Goal: Information Seeking & Learning: Check status

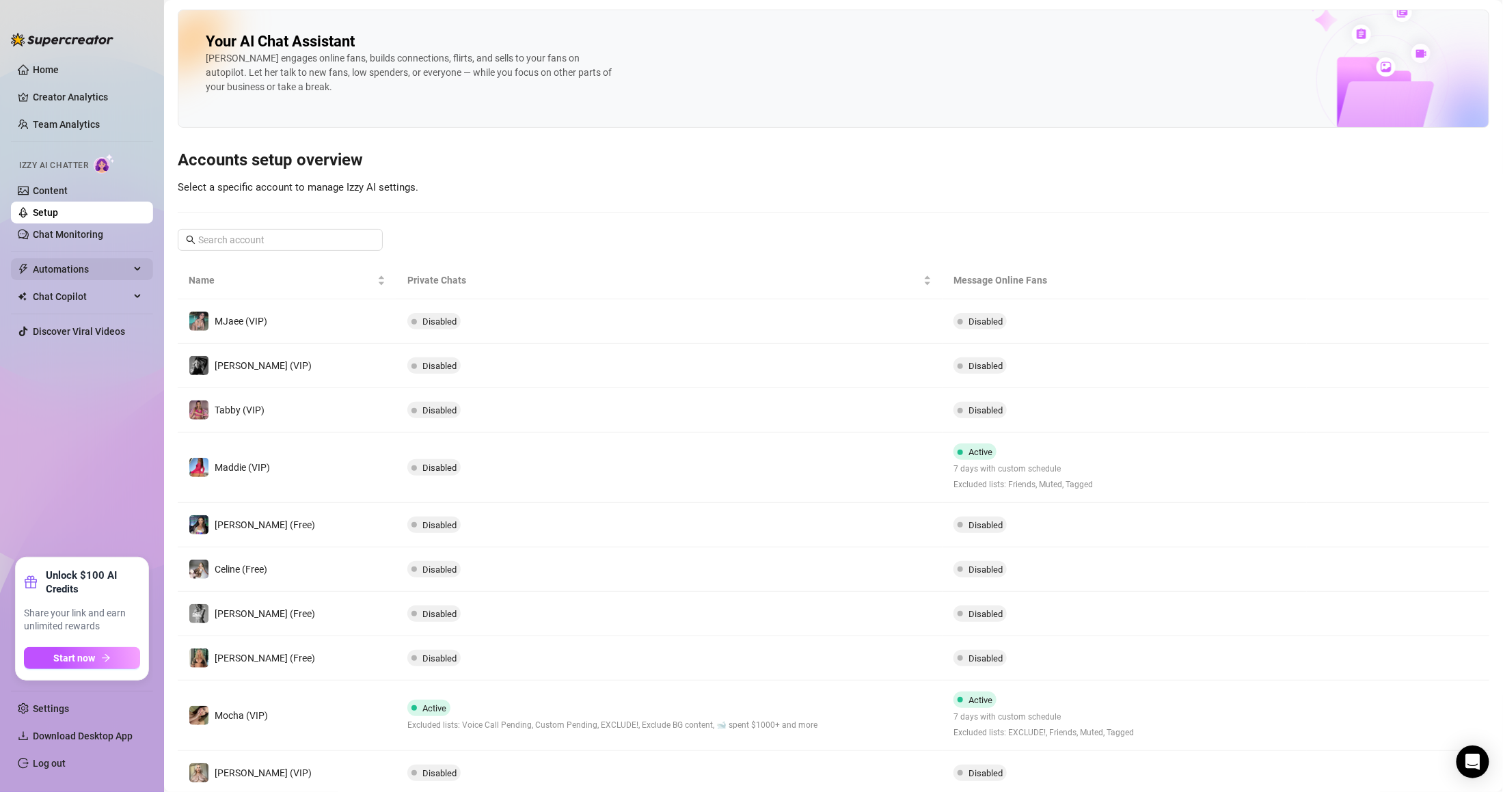
click at [86, 269] on span "Automations" at bounding box center [81, 269] width 97 height 22
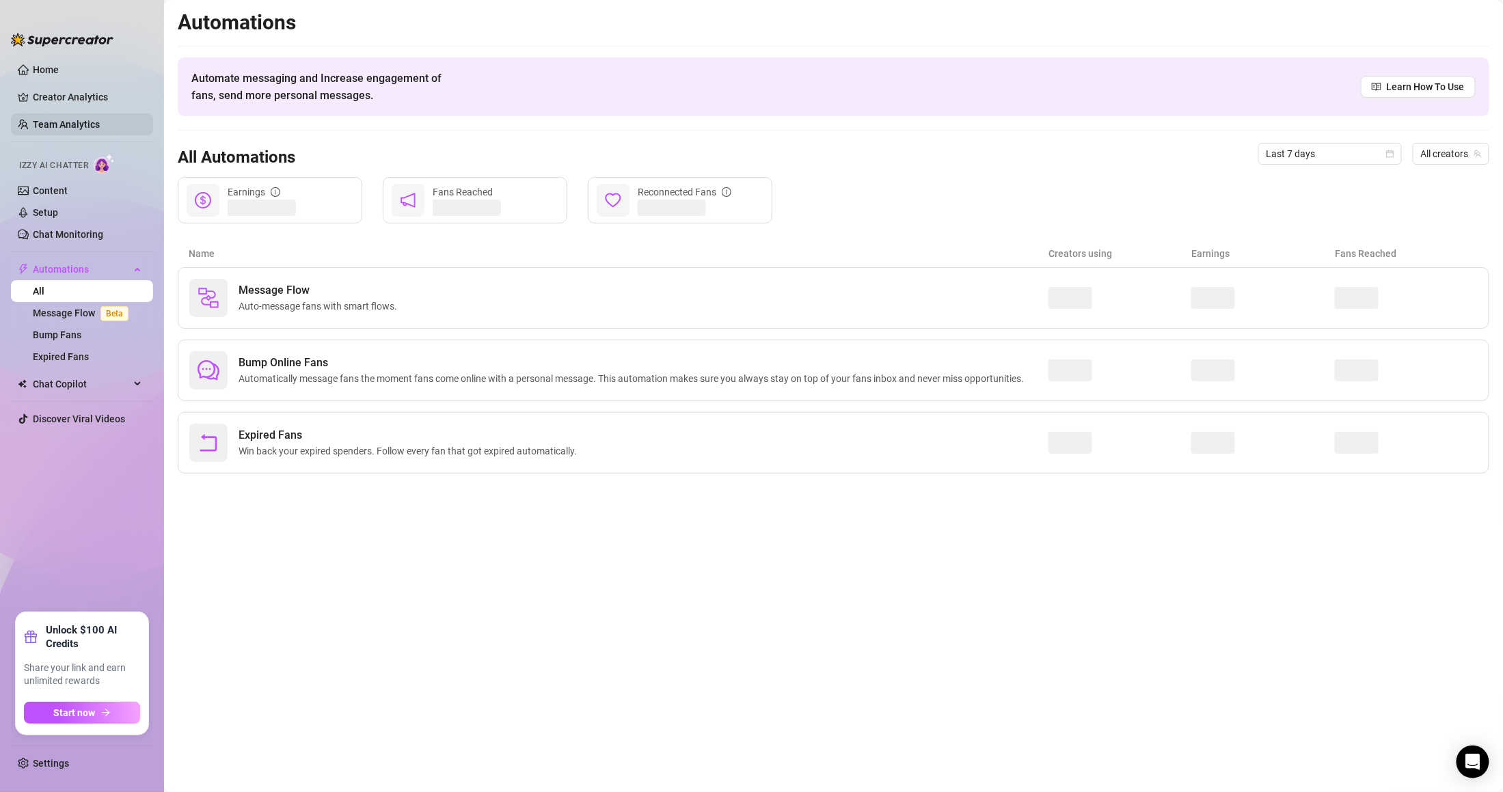
click at [90, 127] on link "Team Analytics" at bounding box center [66, 124] width 67 height 11
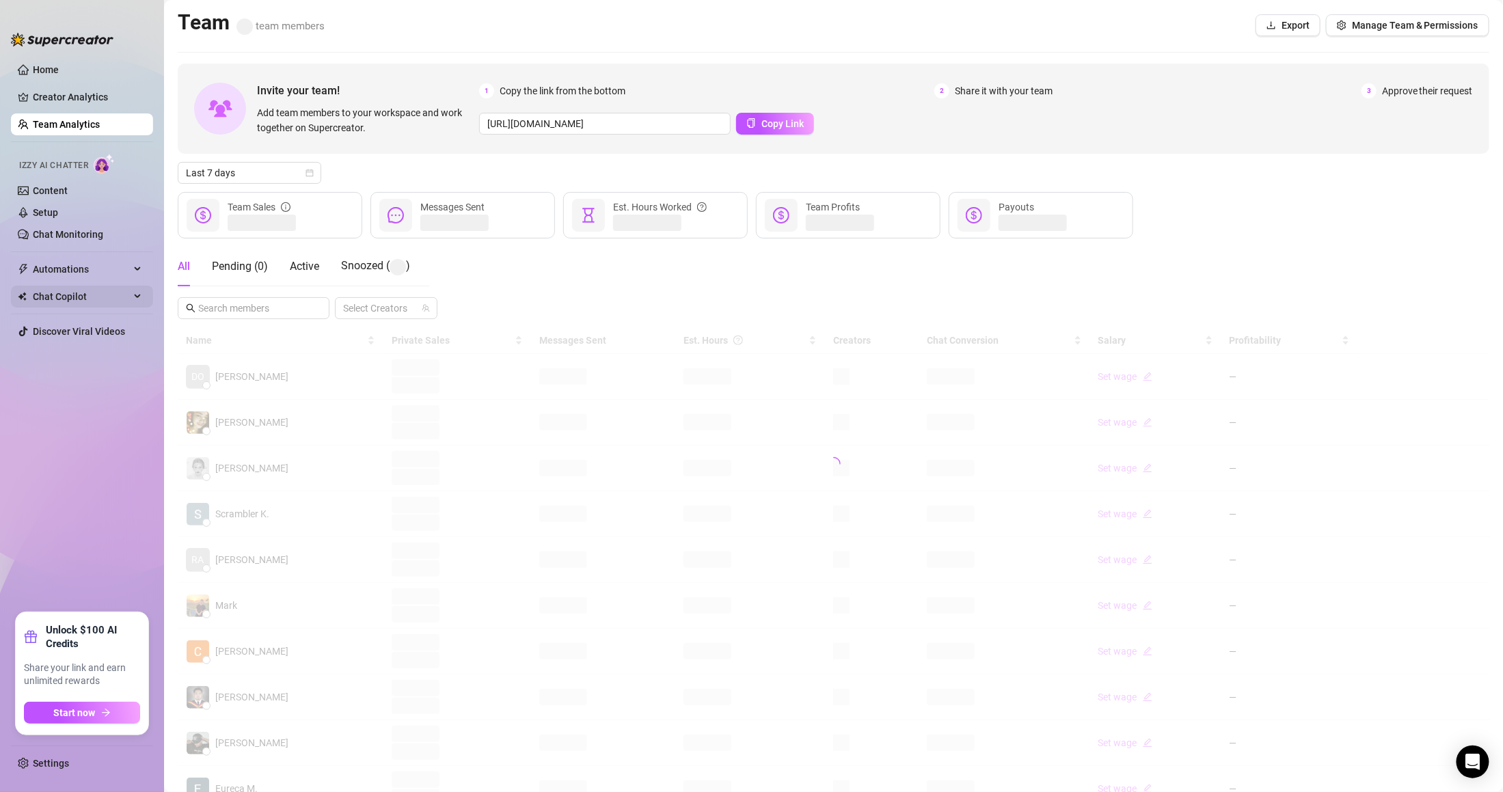
click at [94, 288] on span "Chat Copilot" at bounding box center [81, 297] width 97 height 22
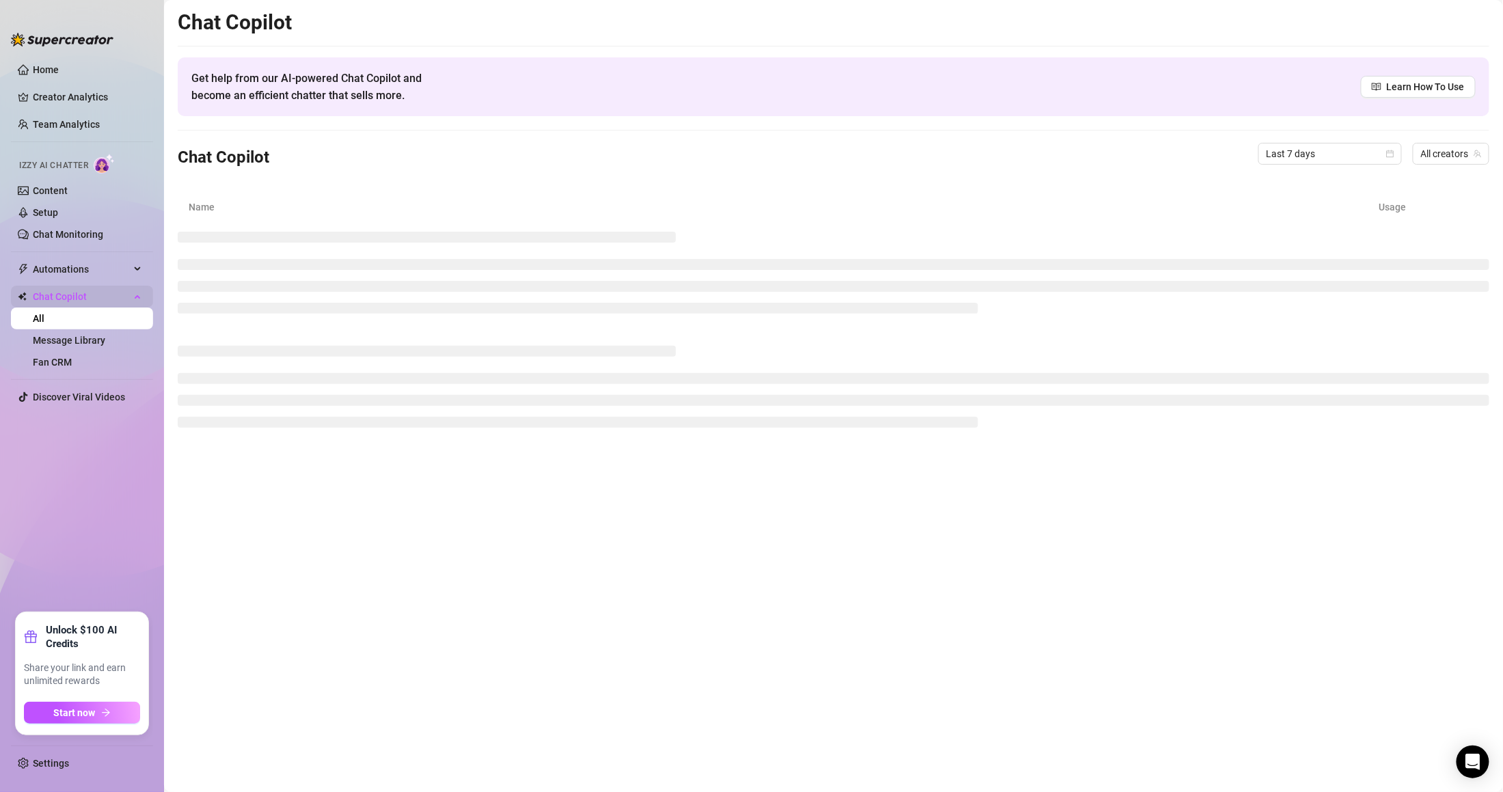
click at [96, 291] on span "Chat Copilot" at bounding box center [81, 297] width 97 height 22
click at [92, 269] on span "Automations" at bounding box center [81, 269] width 97 height 22
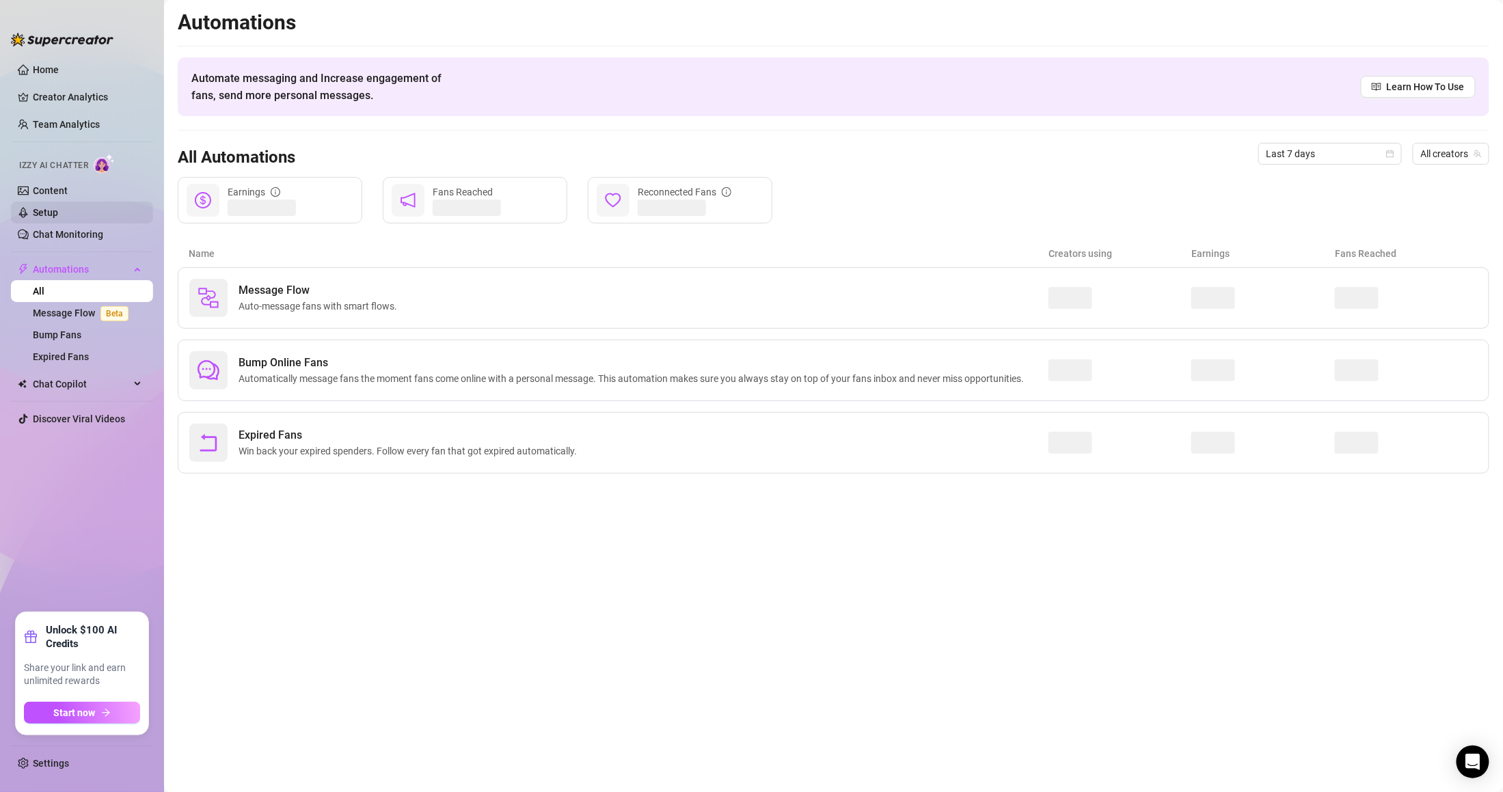
click at [58, 218] on link "Setup" at bounding box center [45, 212] width 25 height 11
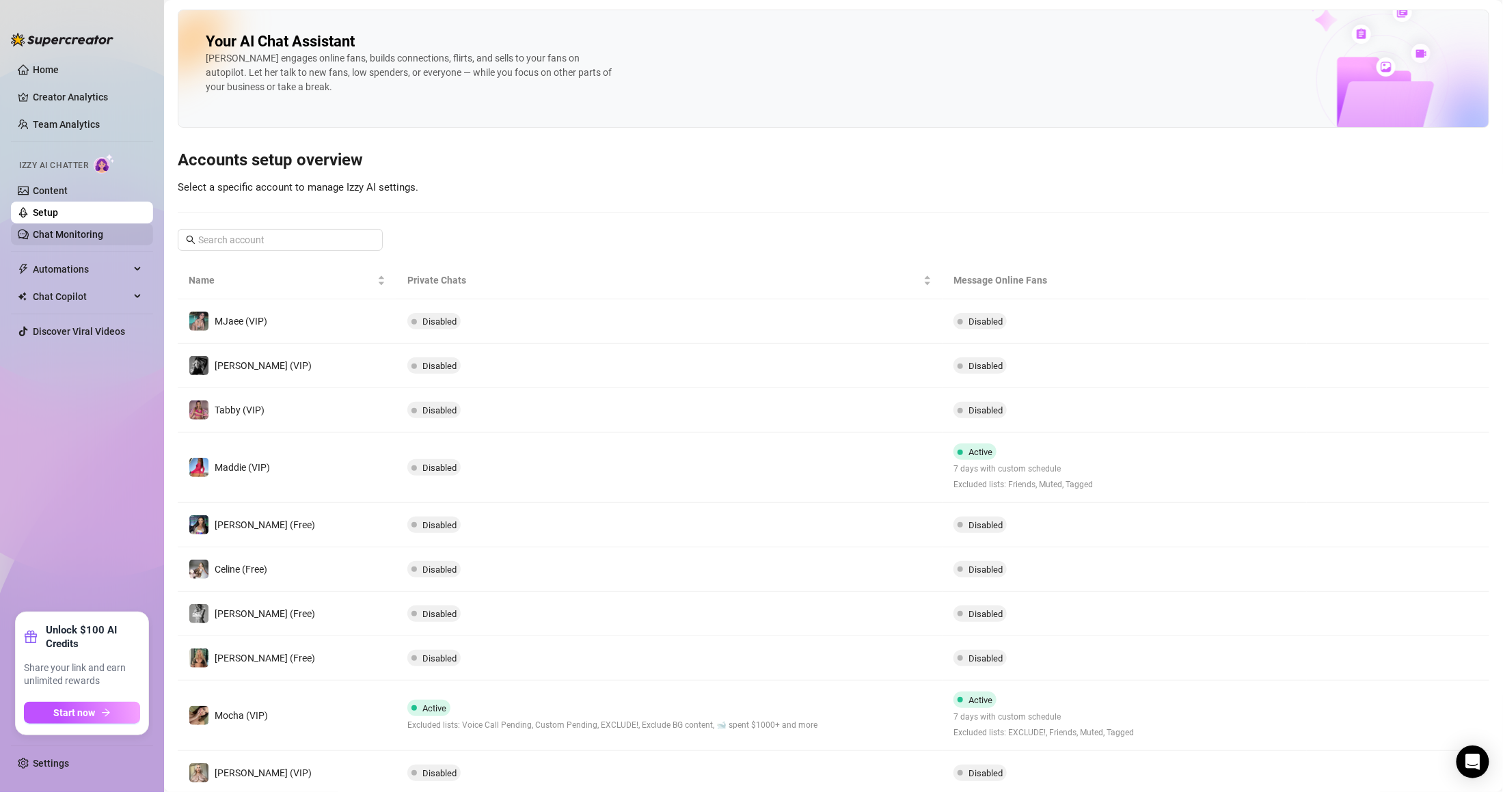
click at [84, 234] on link "Chat Monitoring" at bounding box center [68, 234] width 70 height 11
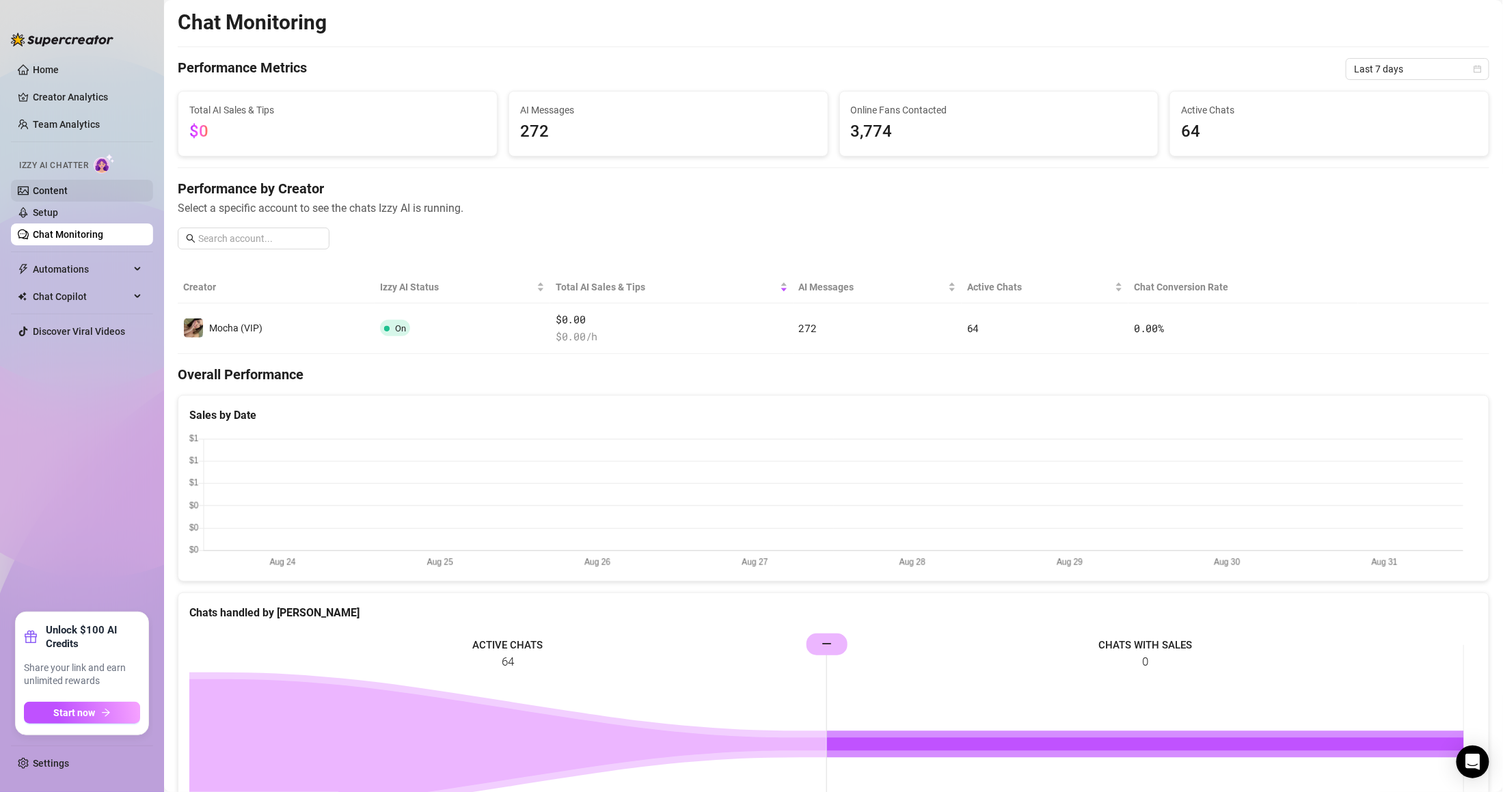
click at [68, 185] on link "Content" at bounding box center [50, 190] width 35 height 11
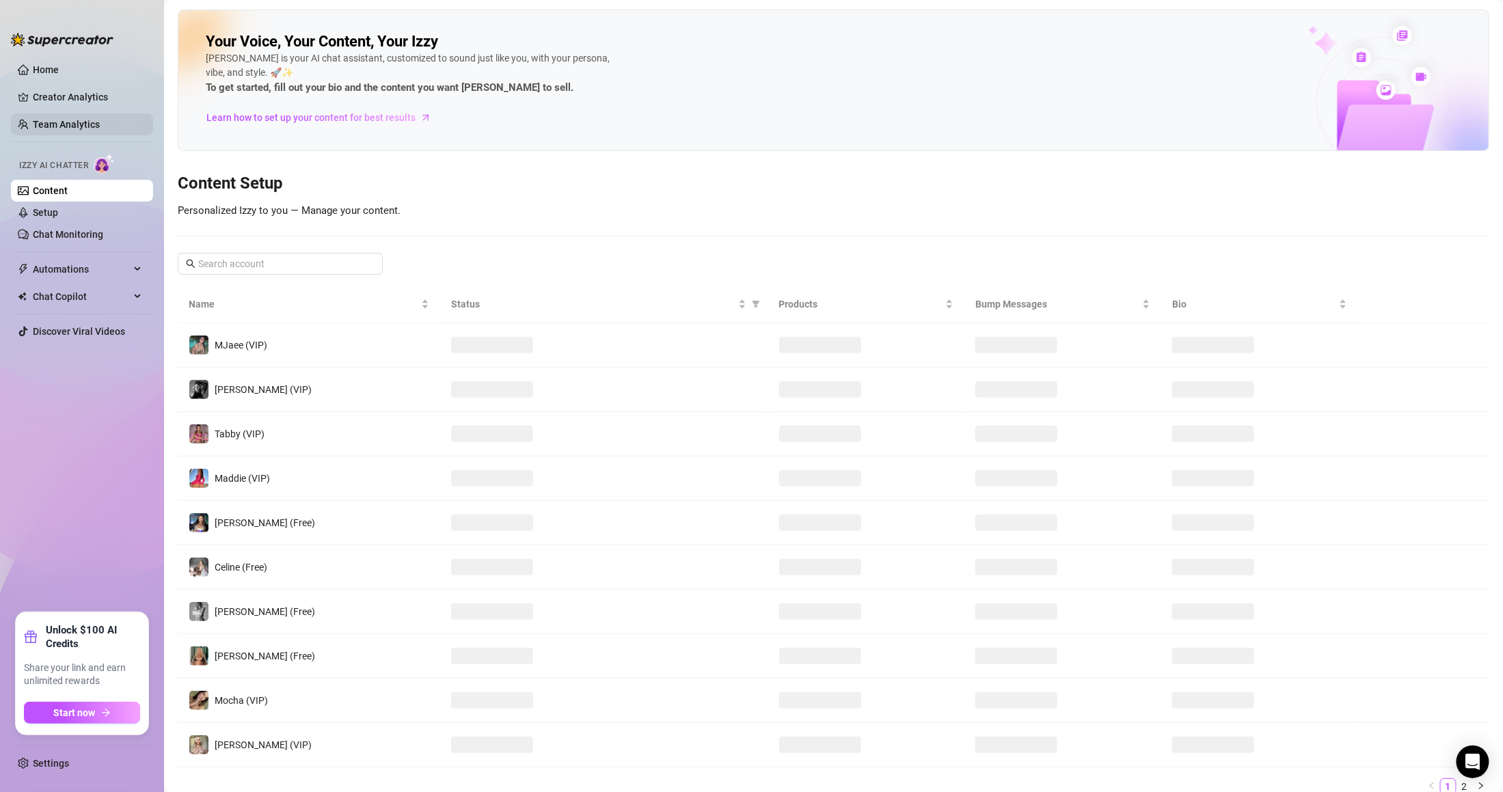
click at [87, 121] on link "Team Analytics" at bounding box center [66, 124] width 67 height 11
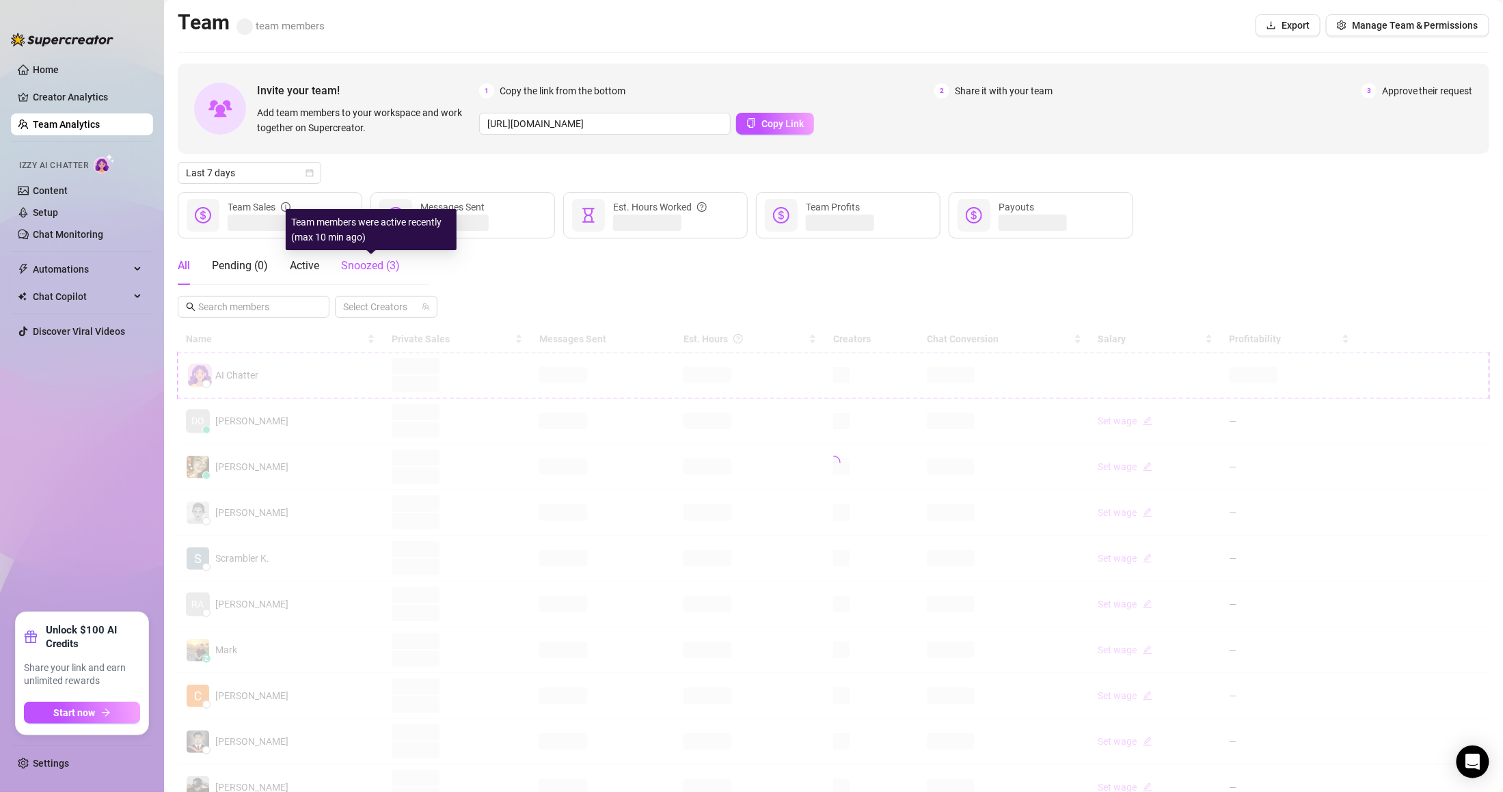
click at [357, 265] on span "Snoozed ( 3 )" at bounding box center [370, 265] width 59 height 13
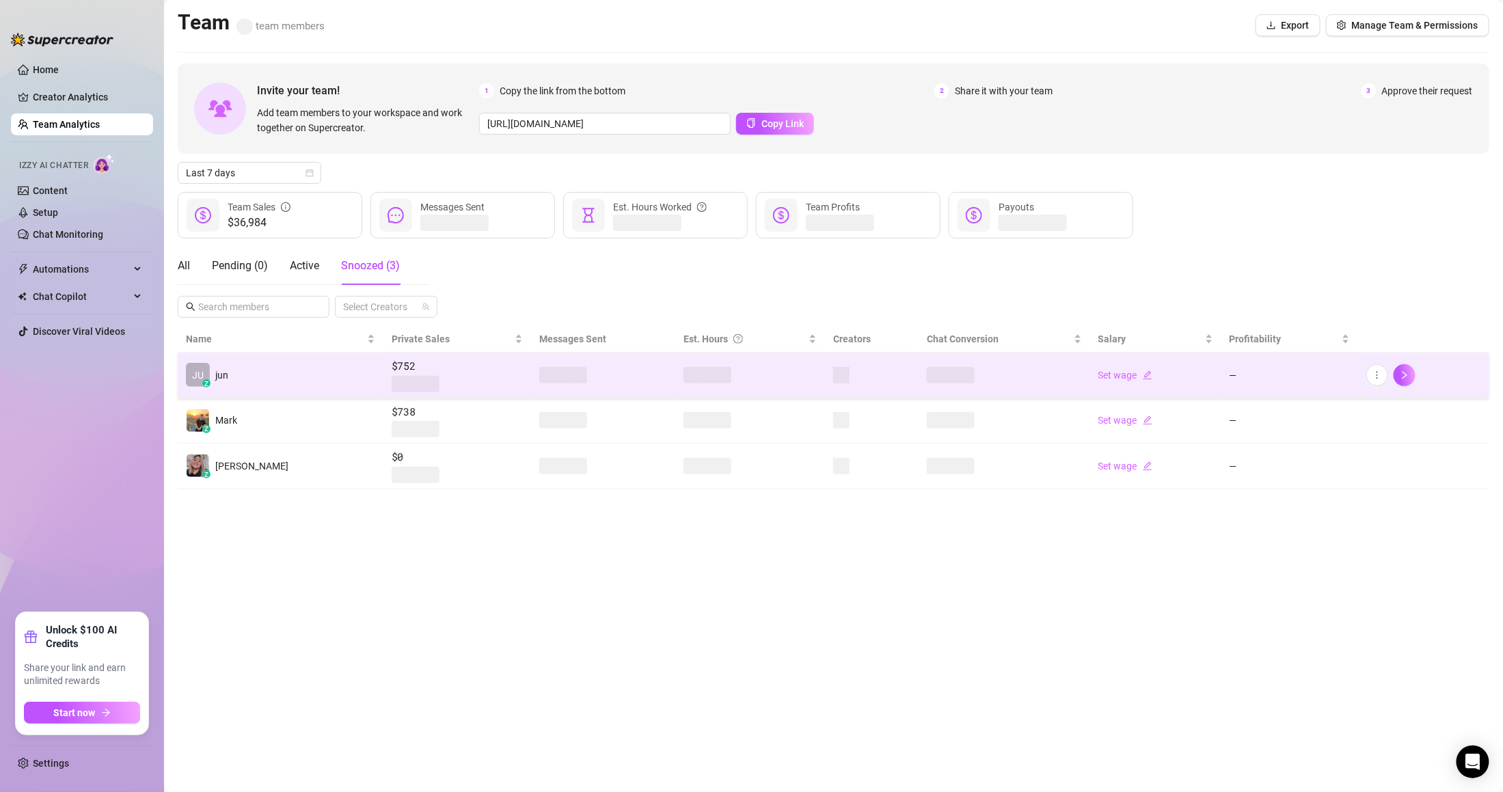
click at [392, 392] on span at bounding box center [416, 384] width 48 height 16
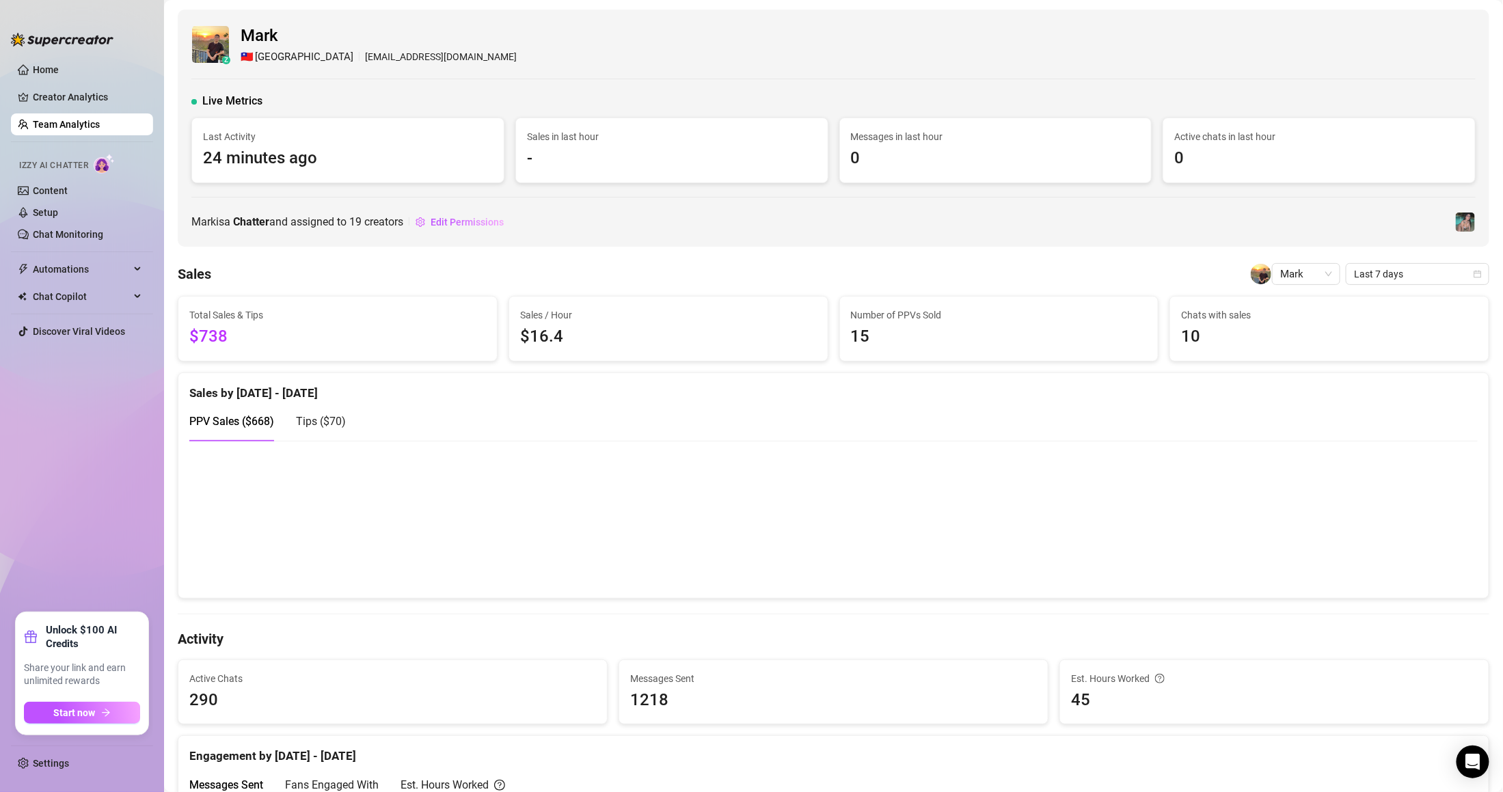
click at [84, 122] on link "Team Analytics" at bounding box center [66, 124] width 67 height 11
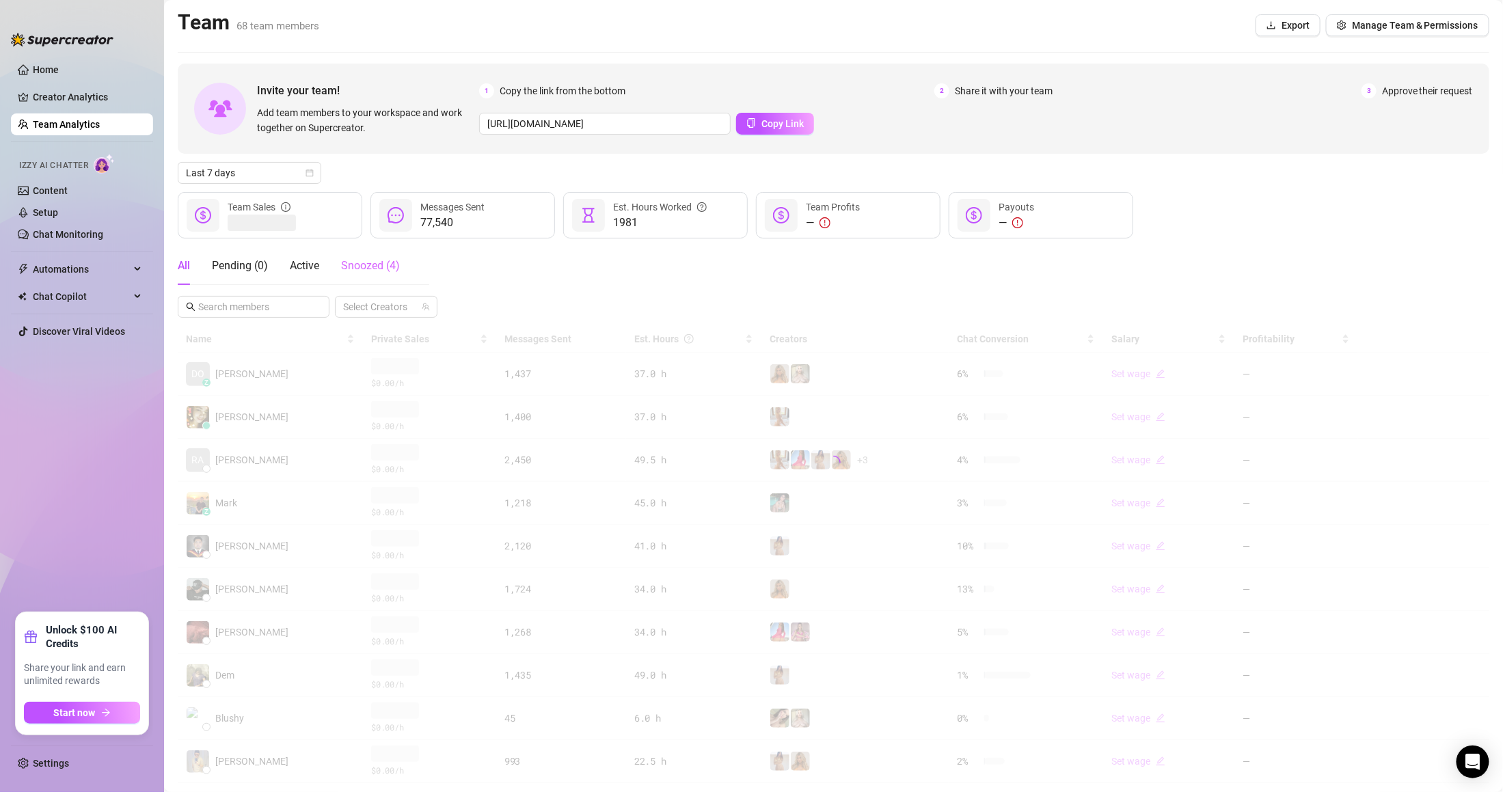
click at [370, 253] on div "Snoozed ( 4 )" at bounding box center [370, 266] width 59 height 38
click at [363, 265] on span "Snoozed ( 4 )" at bounding box center [370, 265] width 59 height 13
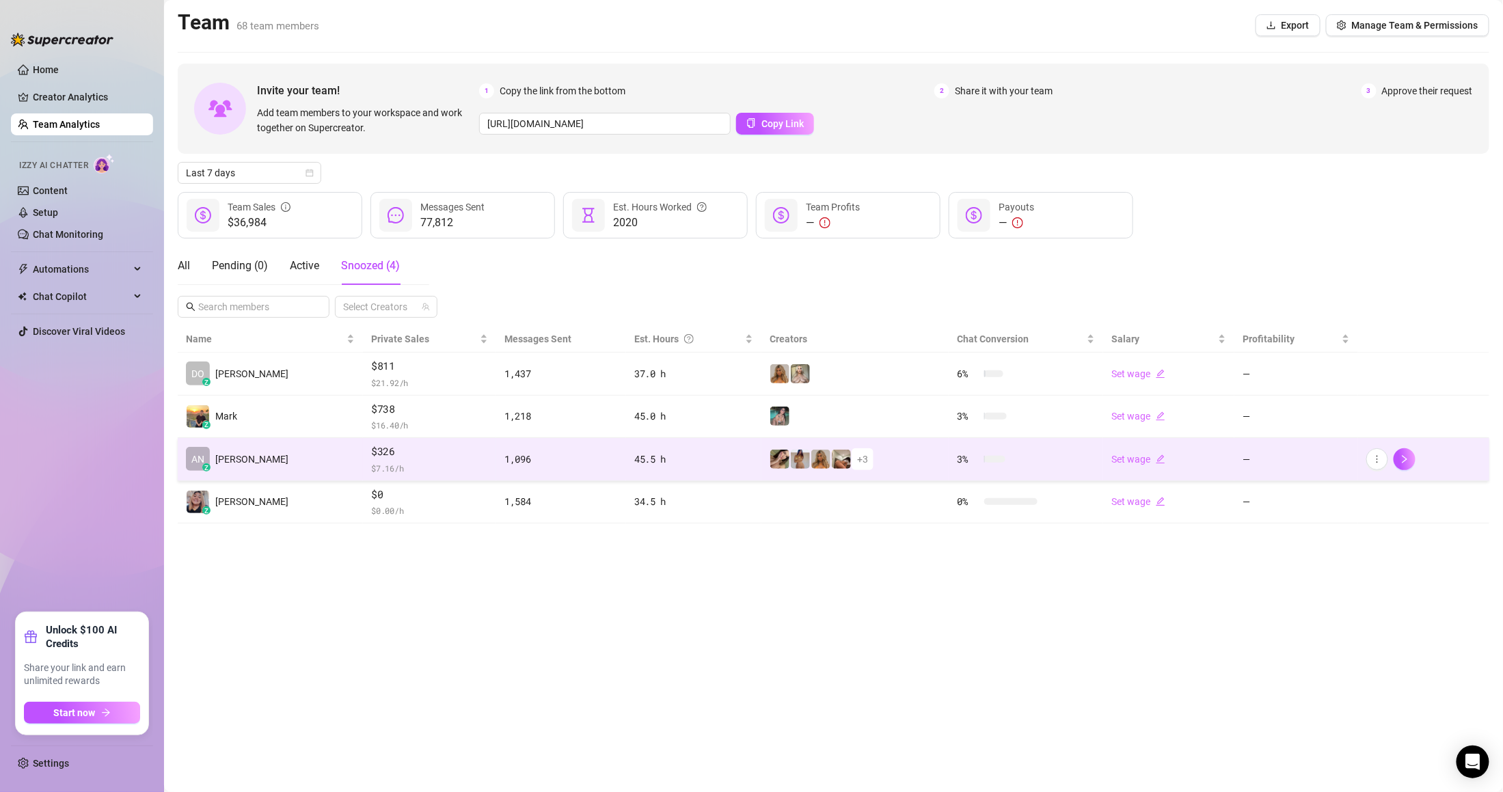
click at [380, 451] on span "$326" at bounding box center [429, 452] width 117 height 16
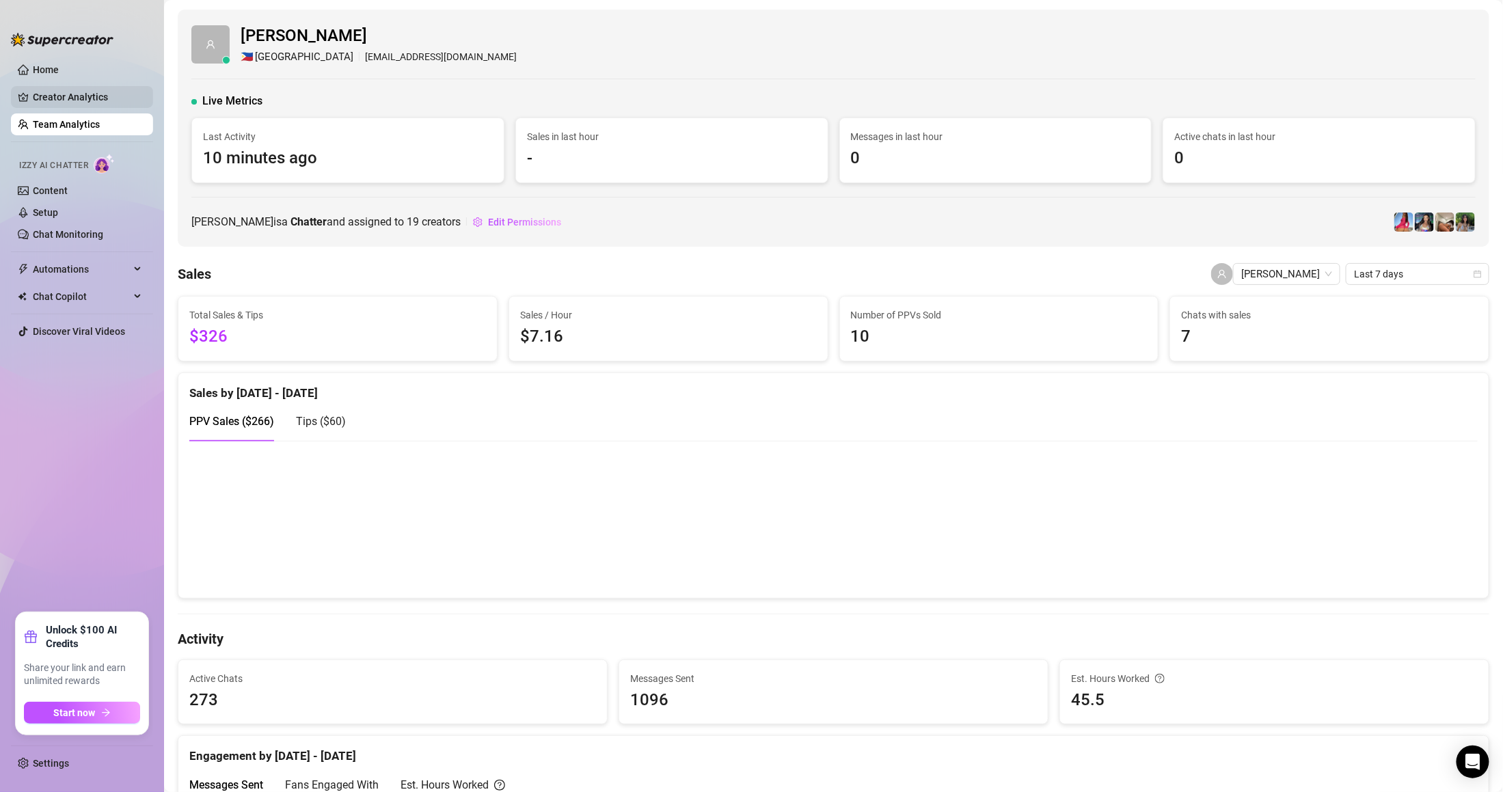
click at [93, 96] on link "Creator Analytics" at bounding box center [87, 97] width 109 height 22
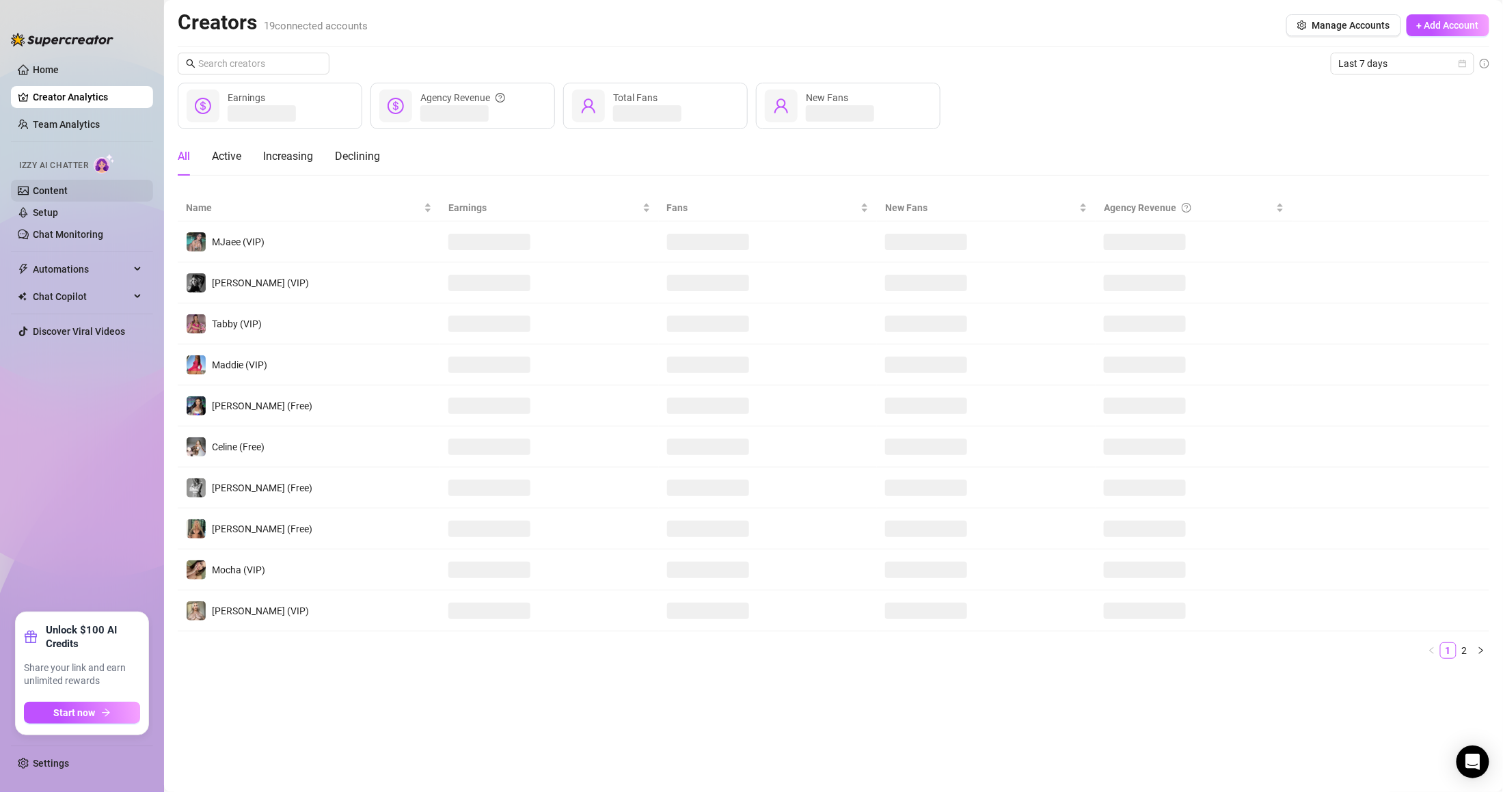
click at [68, 195] on link "Content" at bounding box center [50, 190] width 35 height 11
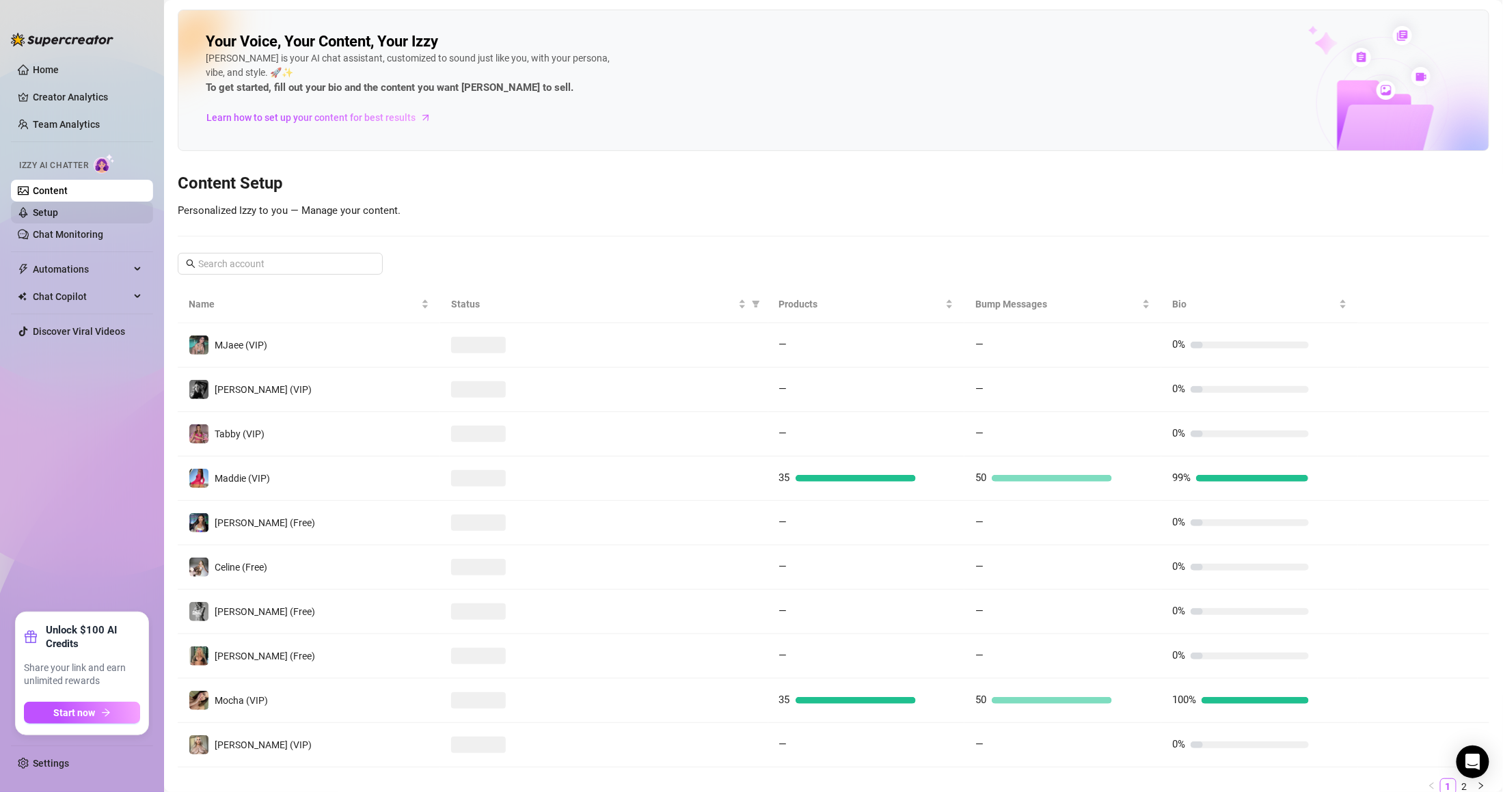
click at [58, 207] on link "Setup" at bounding box center [45, 212] width 25 height 11
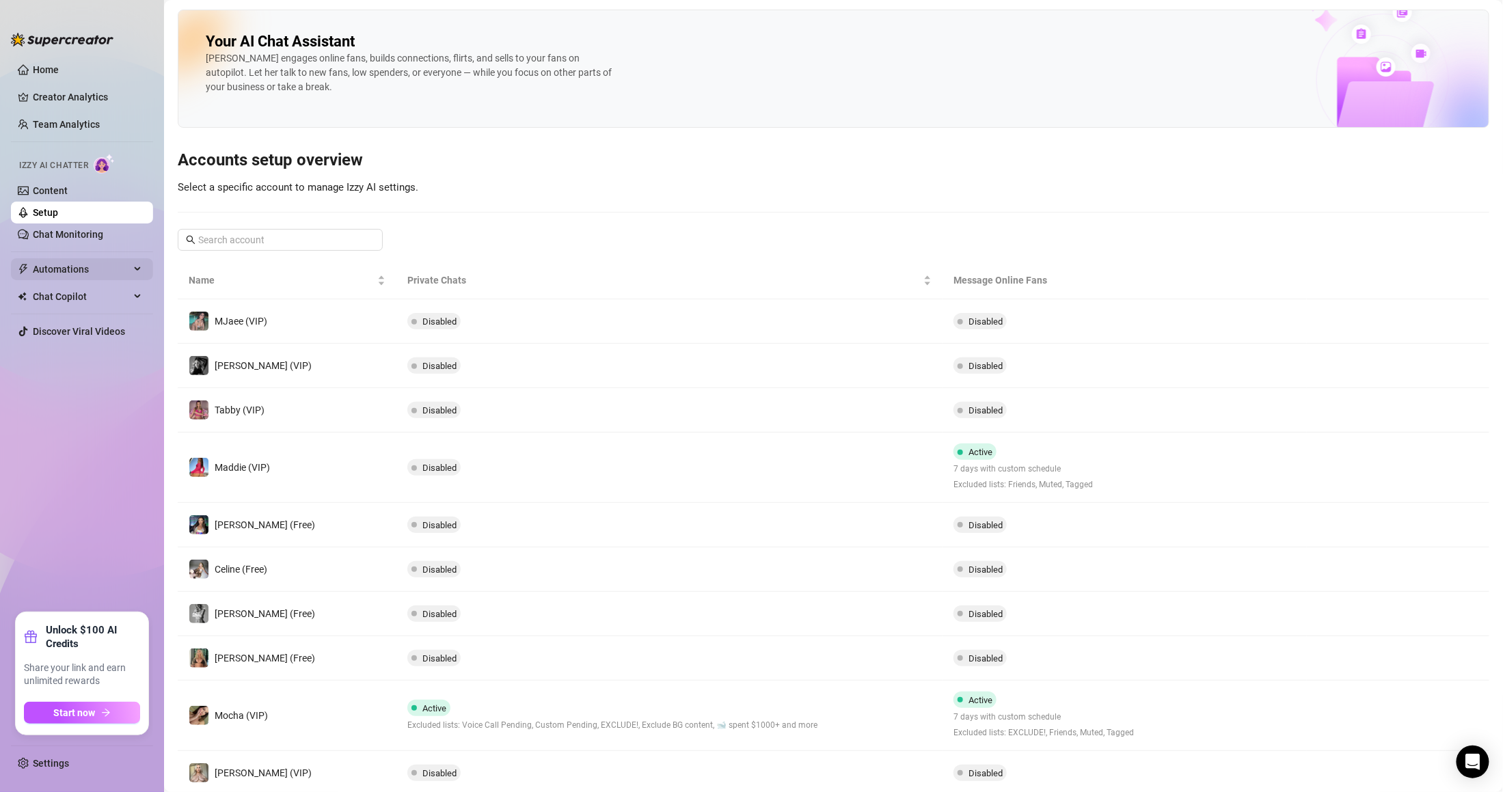
click at [107, 271] on span "Automations" at bounding box center [81, 269] width 97 height 22
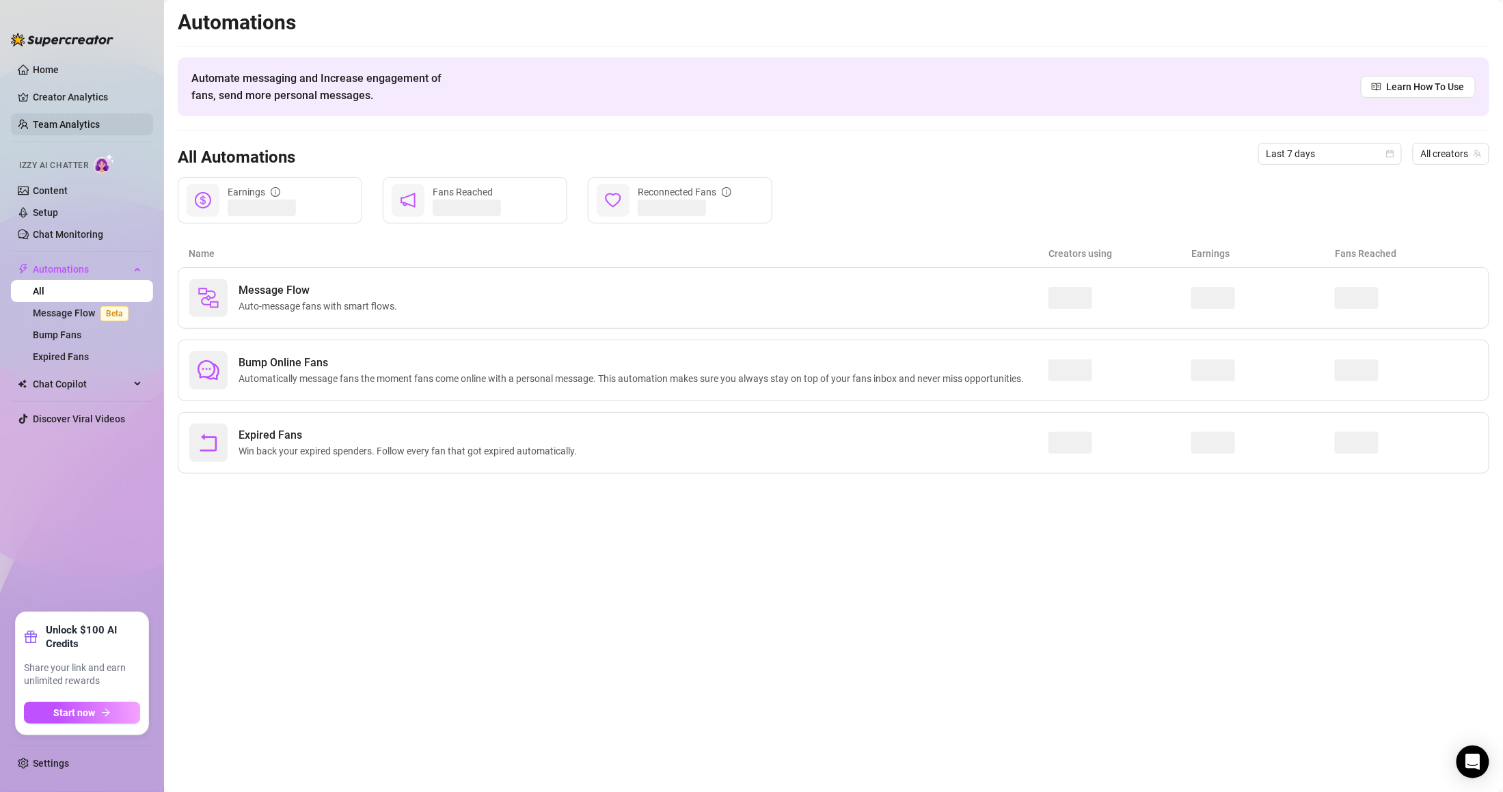
click at [87, 119] on link "Team Analytics" at bounding box center [66, 124] width 67 height 11
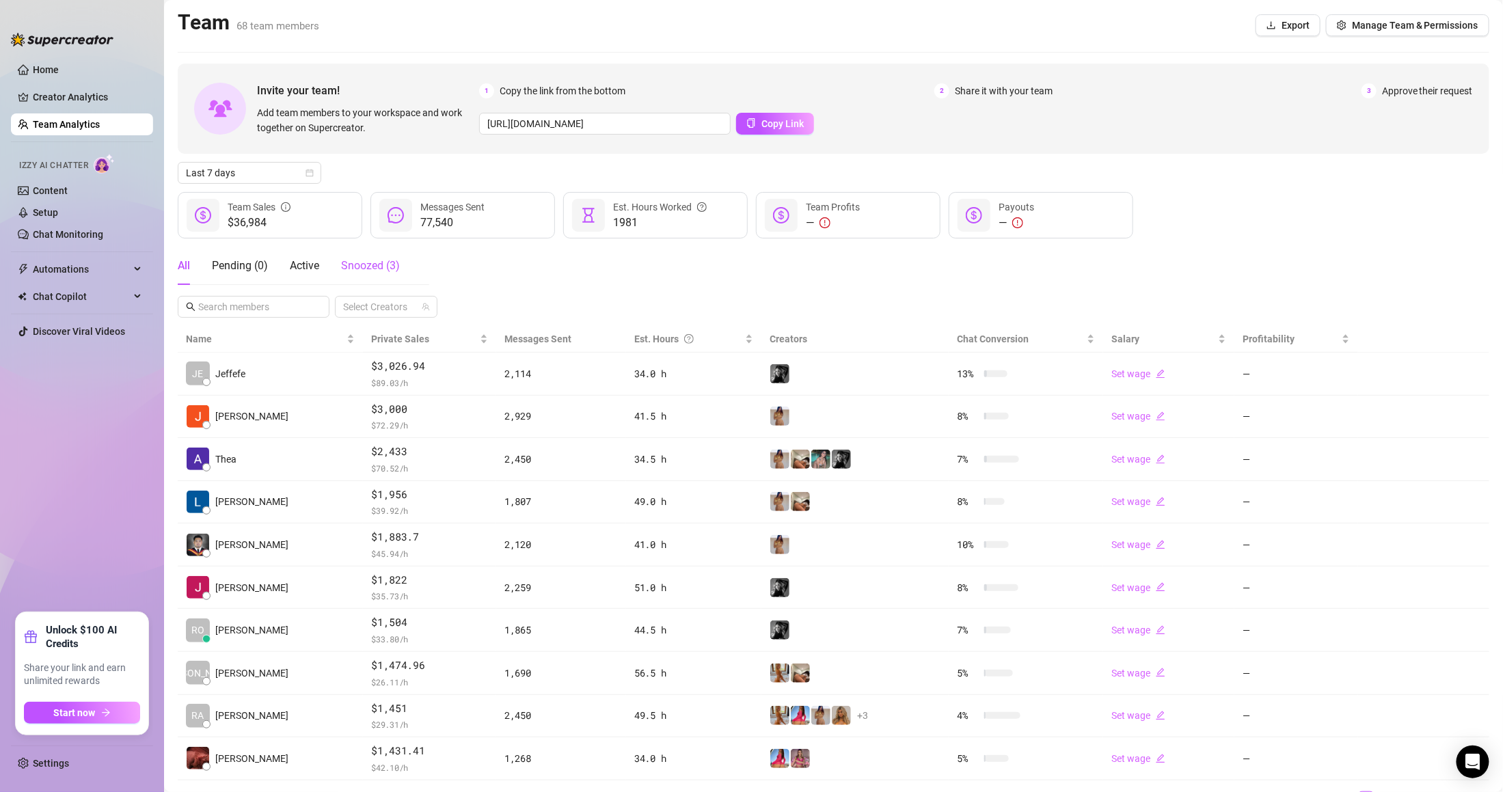
click at [351, 261] on span "Snoozed ( 3 )" at bounding box center [370, 265] width 59 height 13
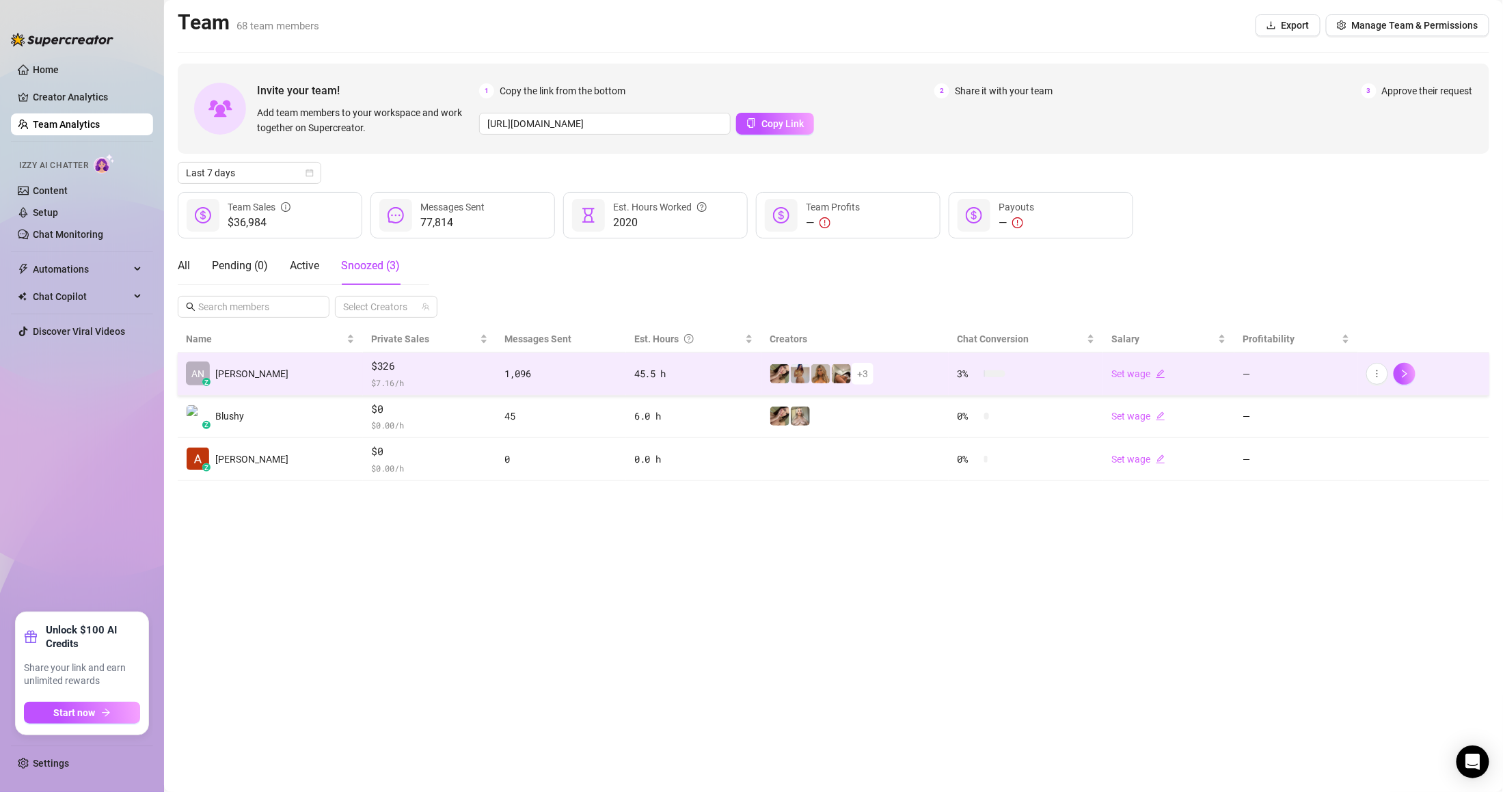
click at [561, 391] on td "1,096" at bounding box center [561, 374] width 130 height 43
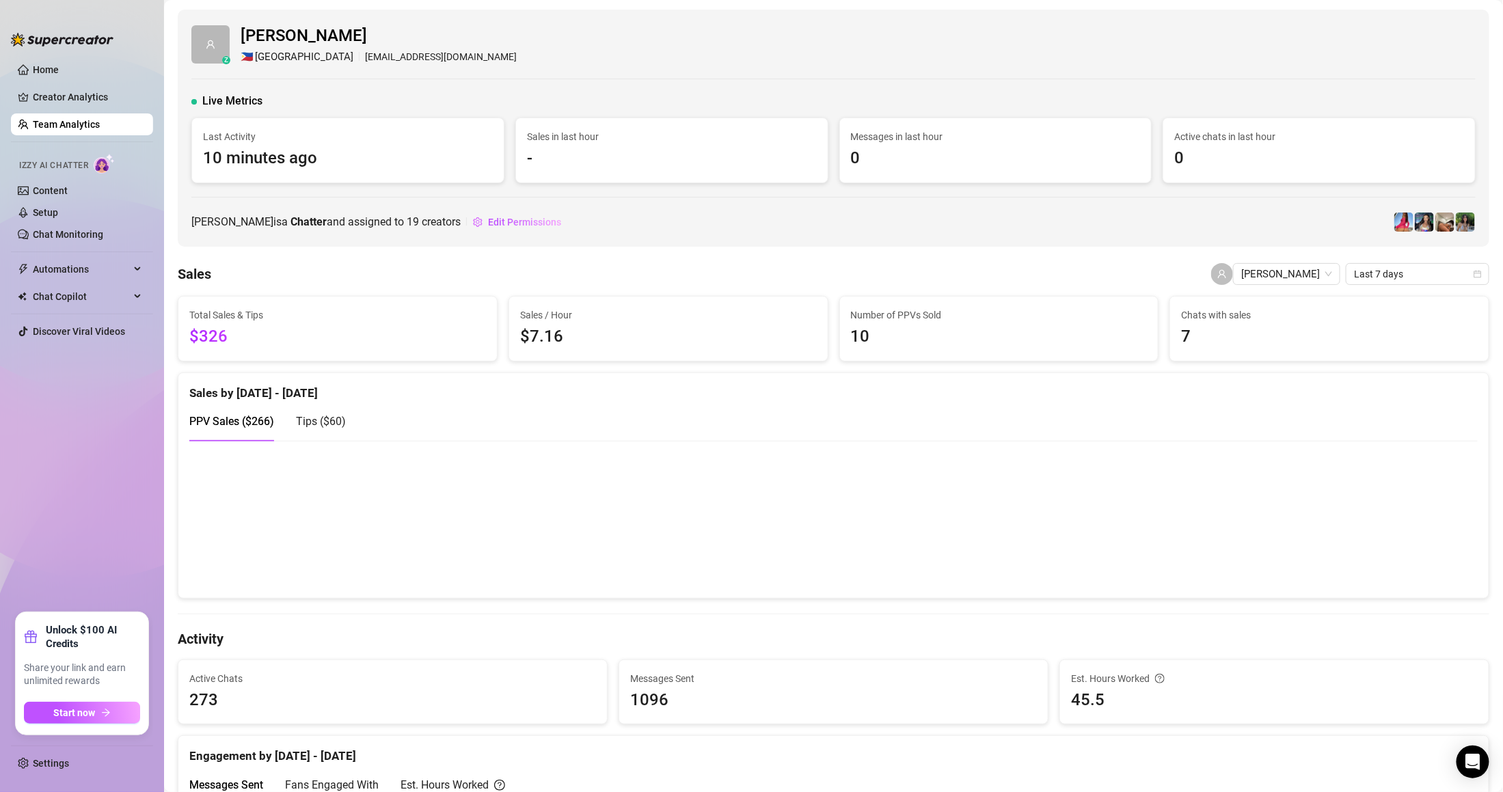
click at [97, 130] on link "Team Analytics" at bounding box center [66, 124] width 67 height 11
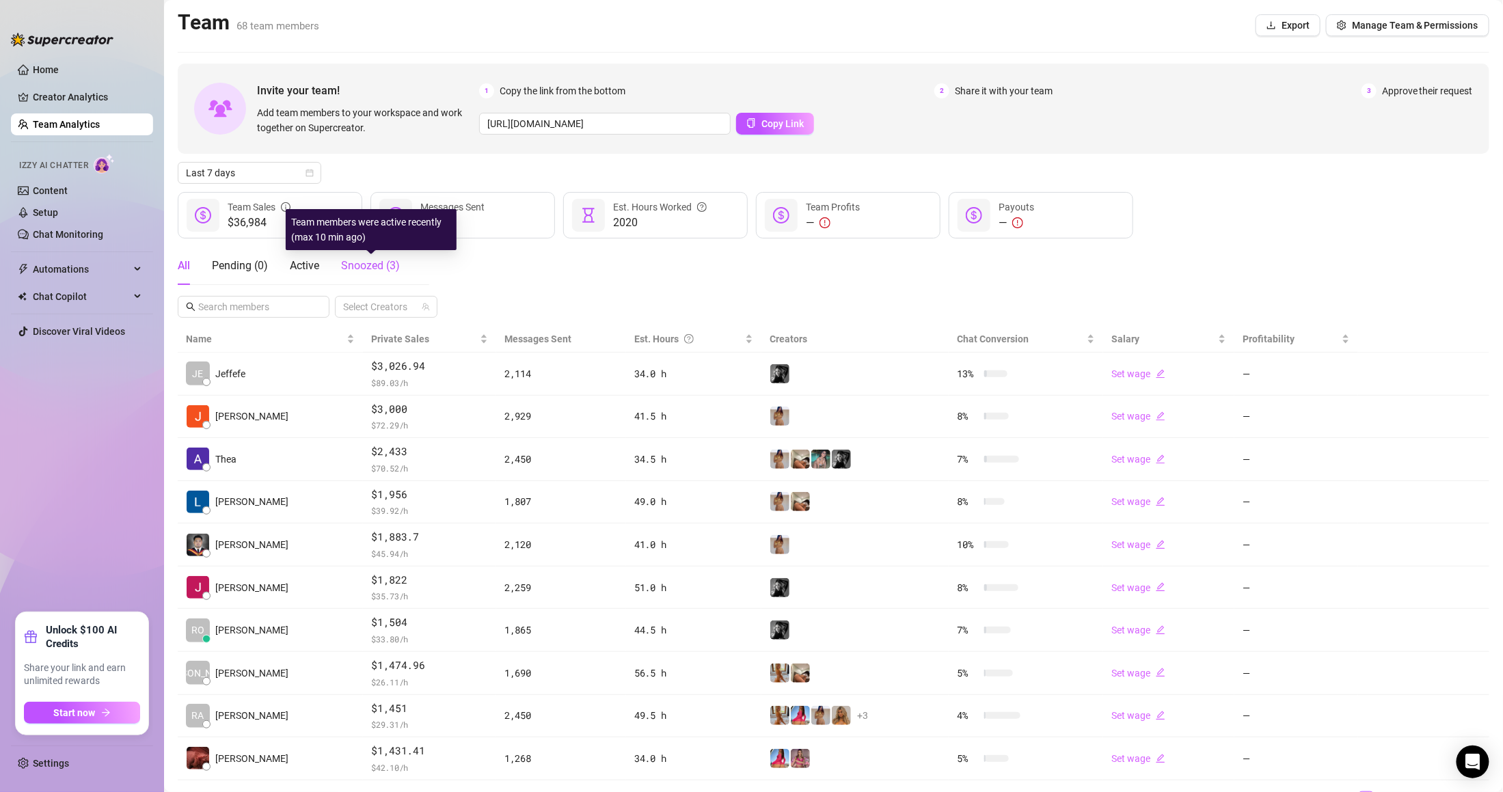
click at [369, 259] on span "Snoozed ( 3 )" at bounding box center [370, 265] width 59 height 13
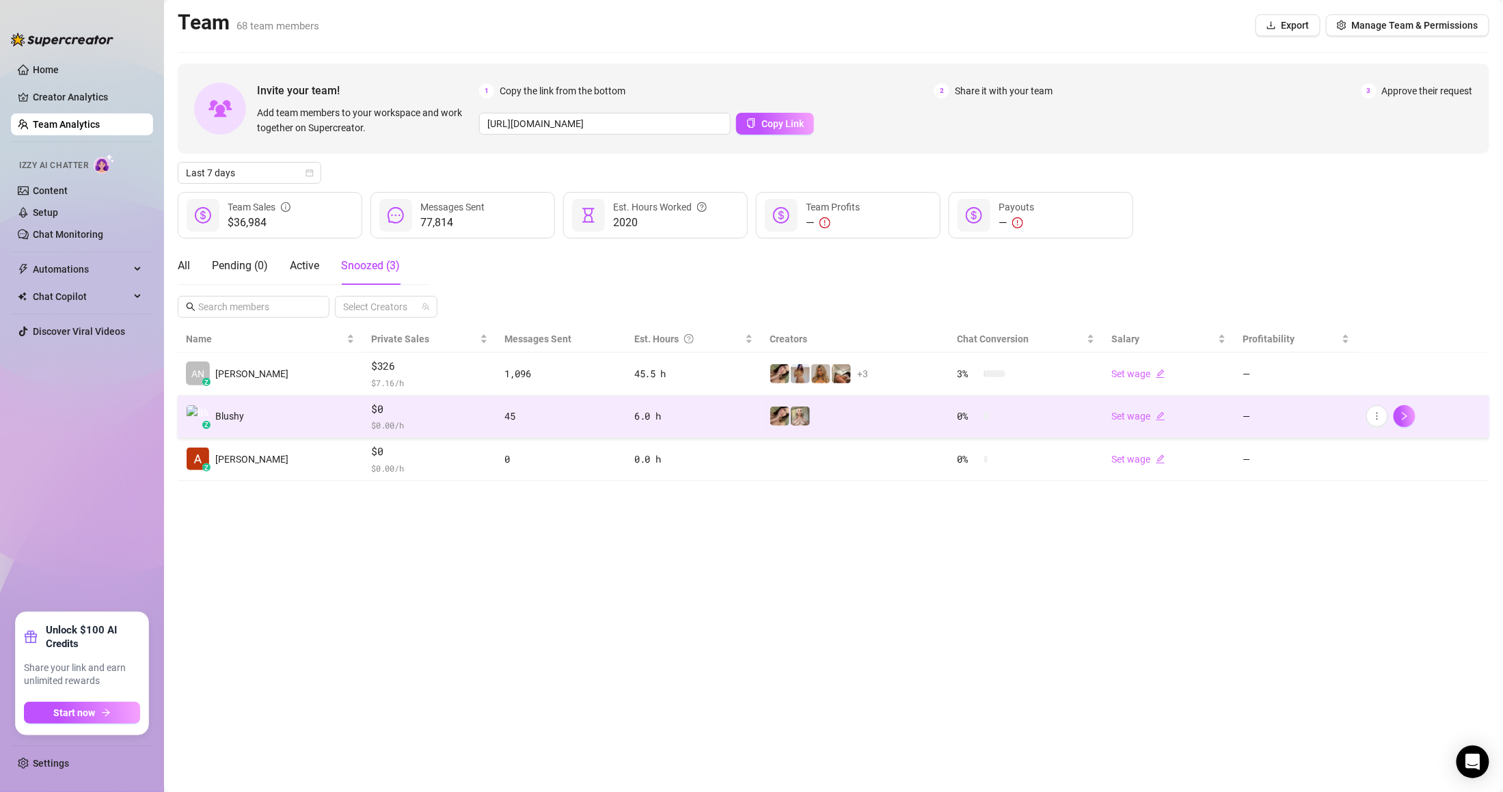
click at [374, 411] on span "$0" at bounding box center [429, 409] width 117 height 16
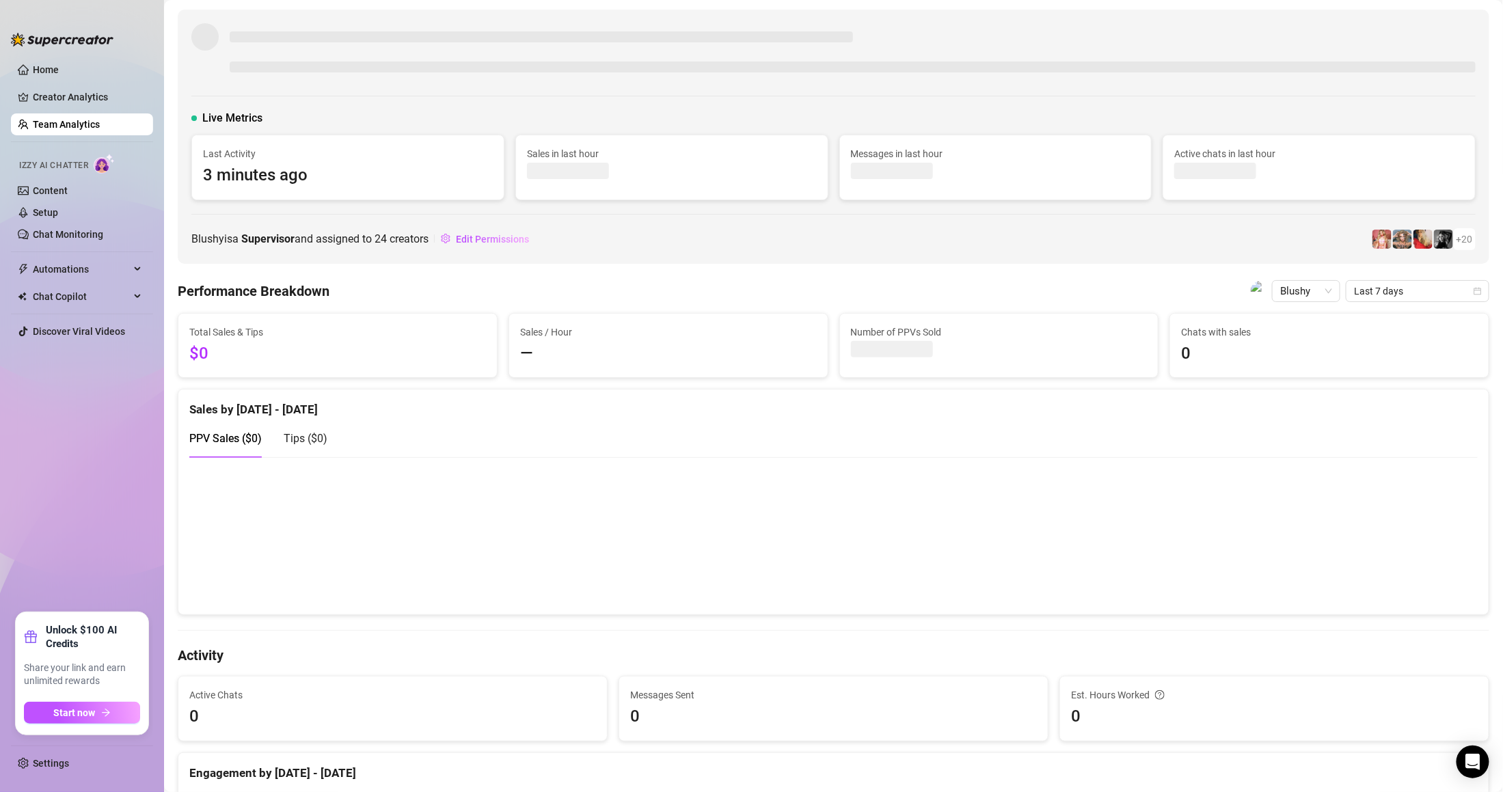
click at [88, 126] on link "Team Analytics" at bounding box center [66, 124] width 67 height 11
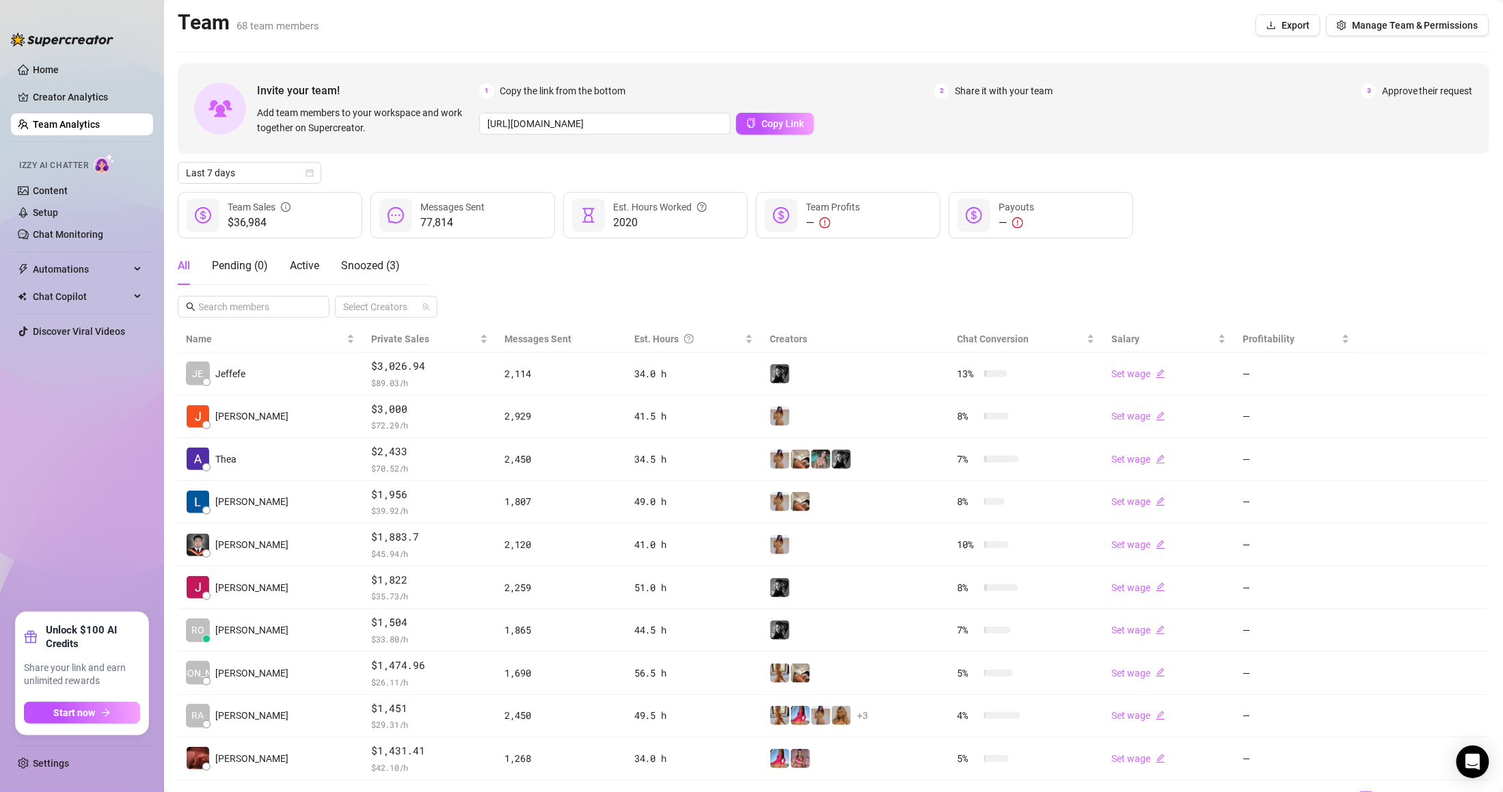
click at [415, 269] on div "All Pending ( 0 ) Active Snoozed ( 3 )" at bounding box center [304, 266] width 252 height 38
click at [394, 264] on span "Snoozed ( 3 )" at bounding box center [370, 265] width 59 height 13
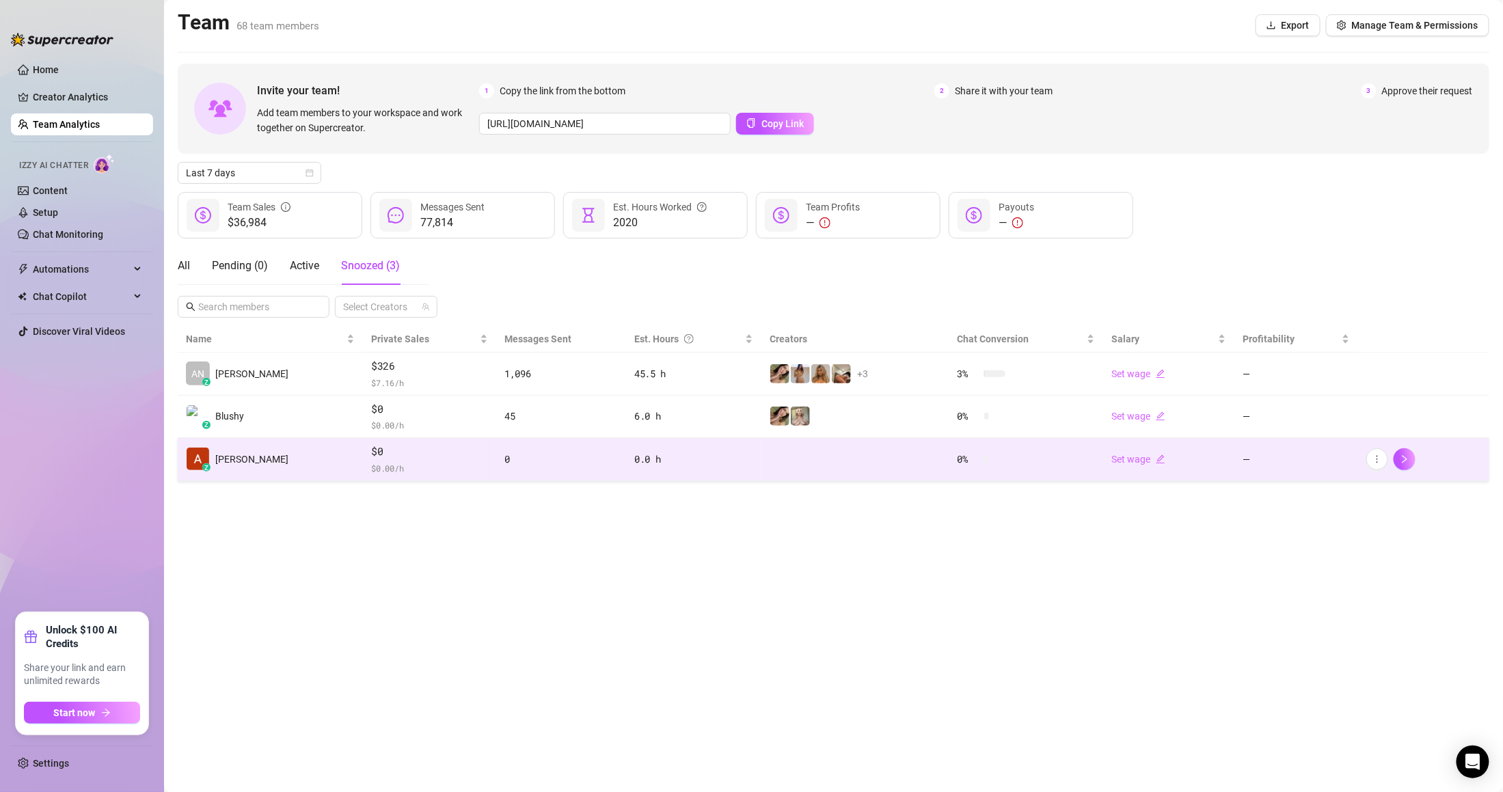
click at [363, 440] on td "$0 $ 0.00 /h" at bounding box center [429, 459] width 133 height 43
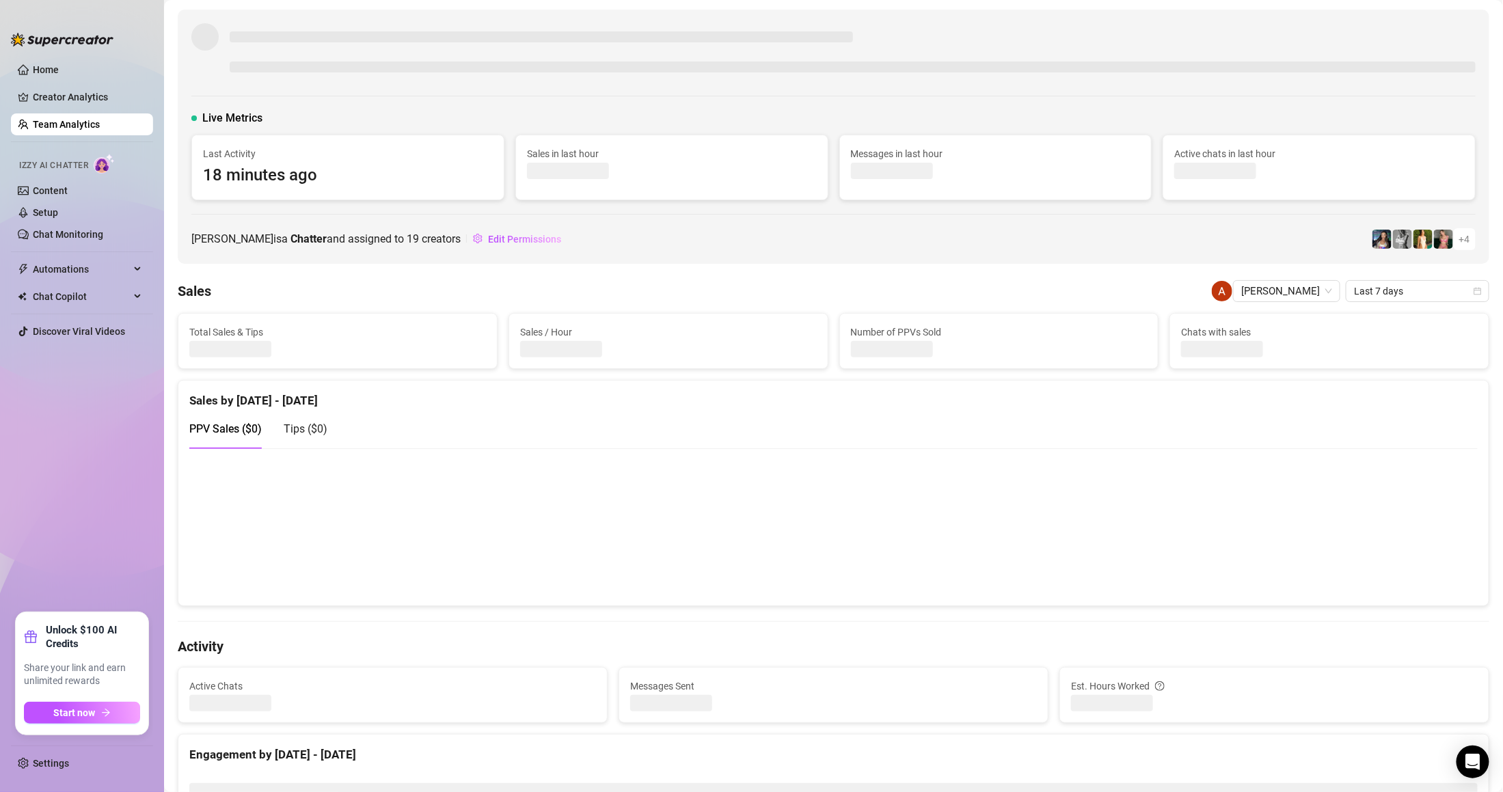
click at [100, 119] on link "Team Analytics" at bounding box center [66, 124] width 67 height 11
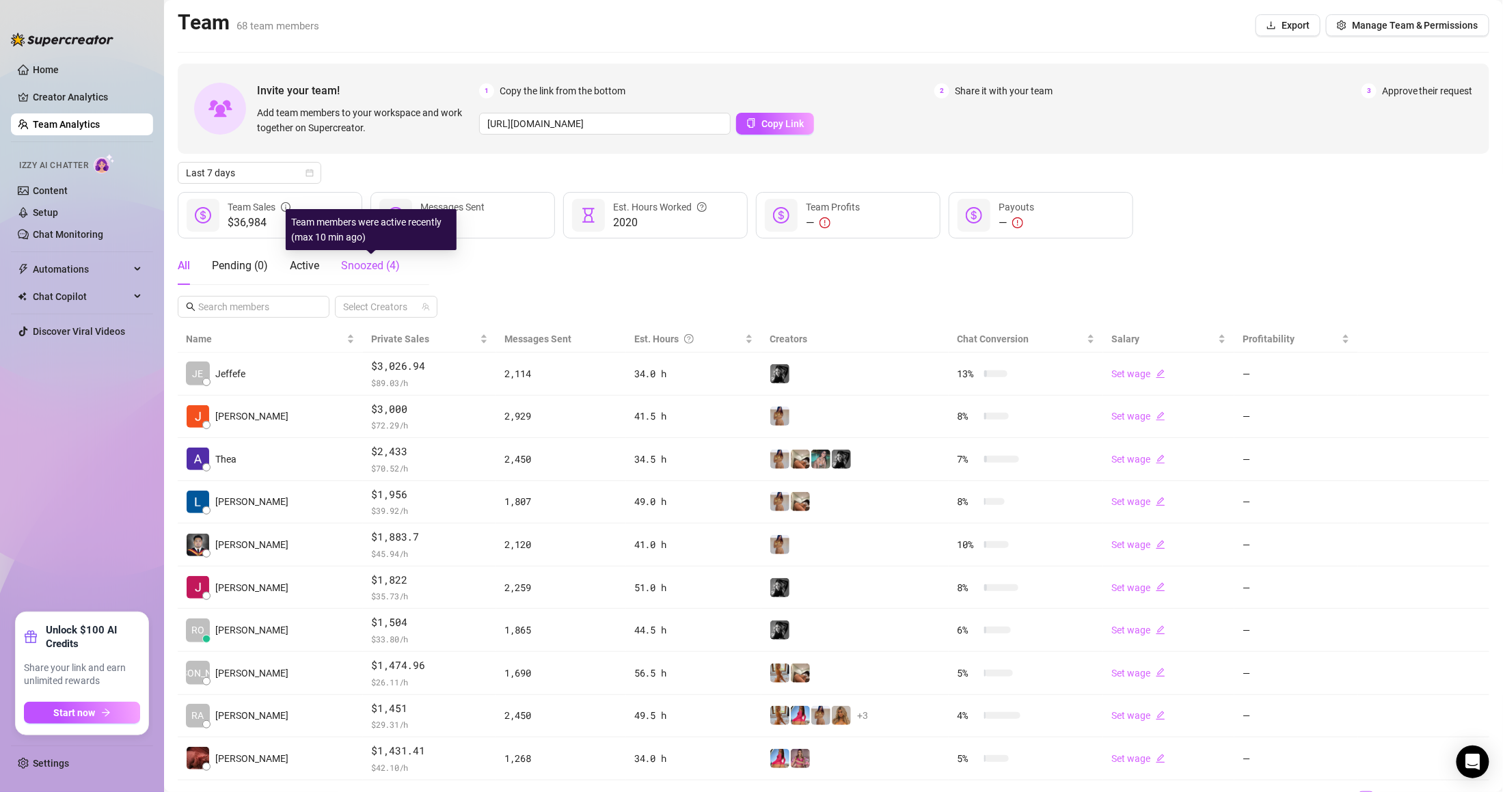
click at [370, 260] on span "Snoozed ( 4 )" at bounding box center [370, 265] width 59 height 13
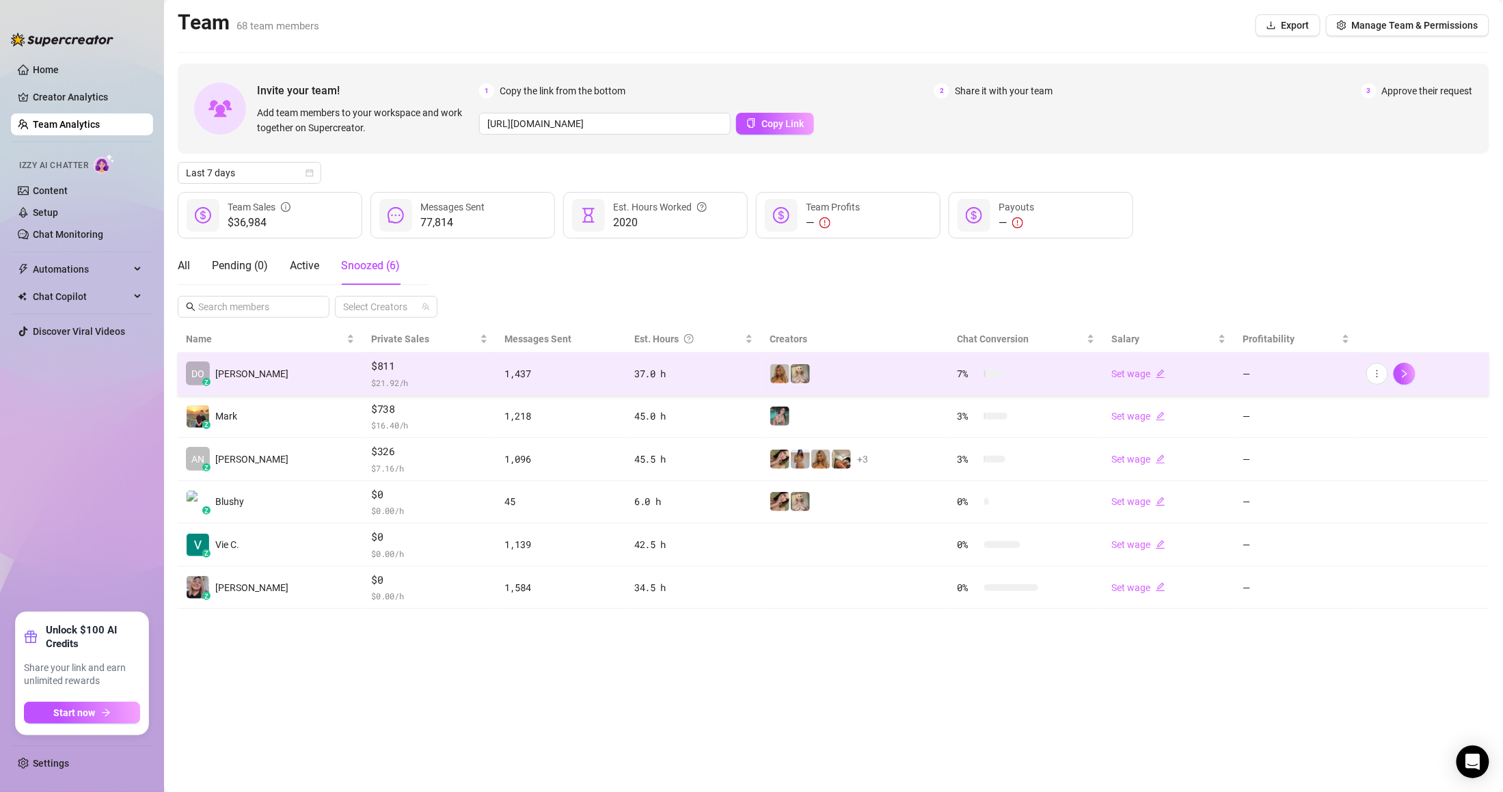
click at [371, 366] on span "$811" at bounding box center [429, 366] width 117 height 16
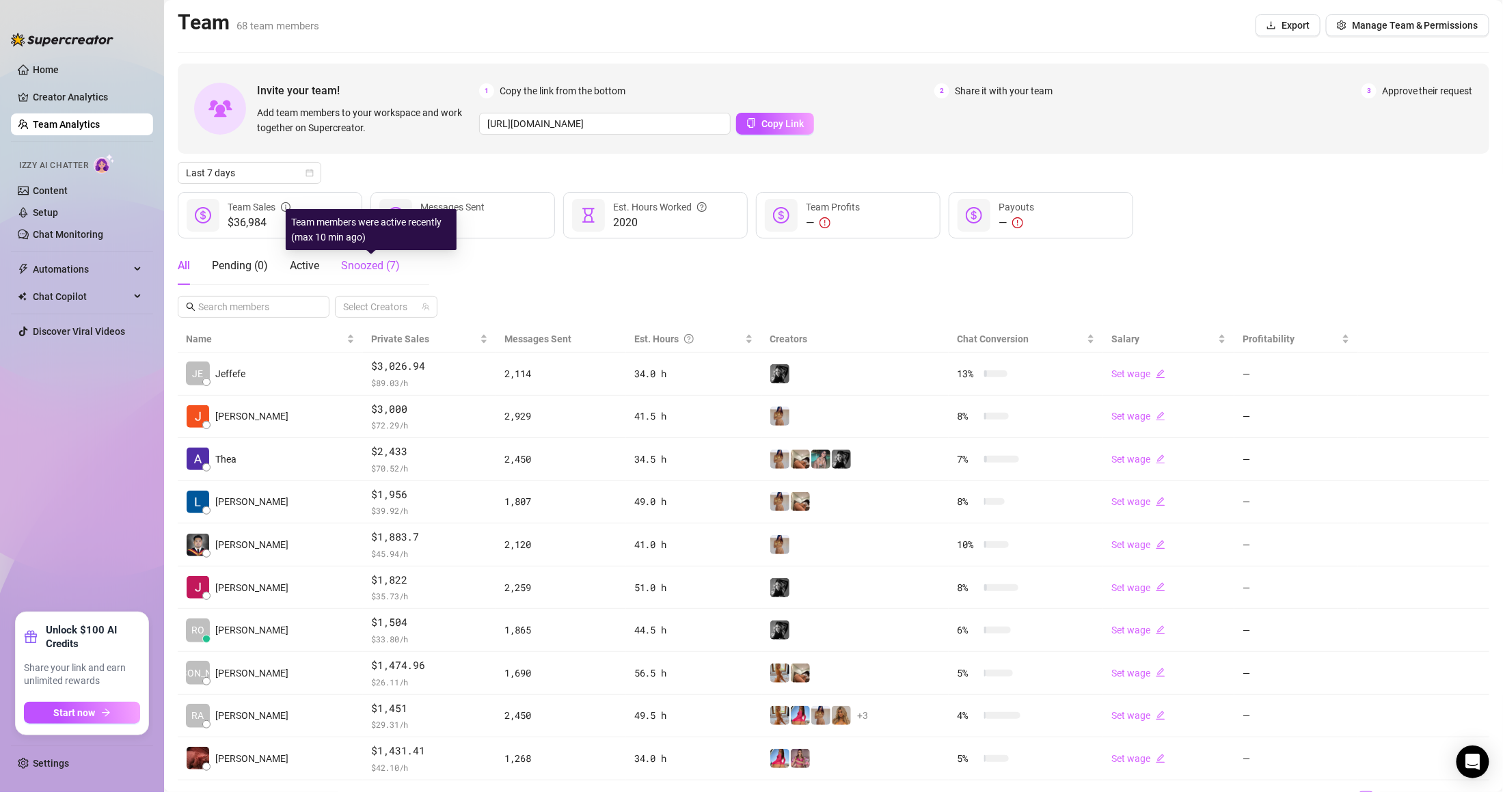
click at [386, 267] on span "Snoozed ( 7 )" at bounding box center [370, 265] width 59 height 13
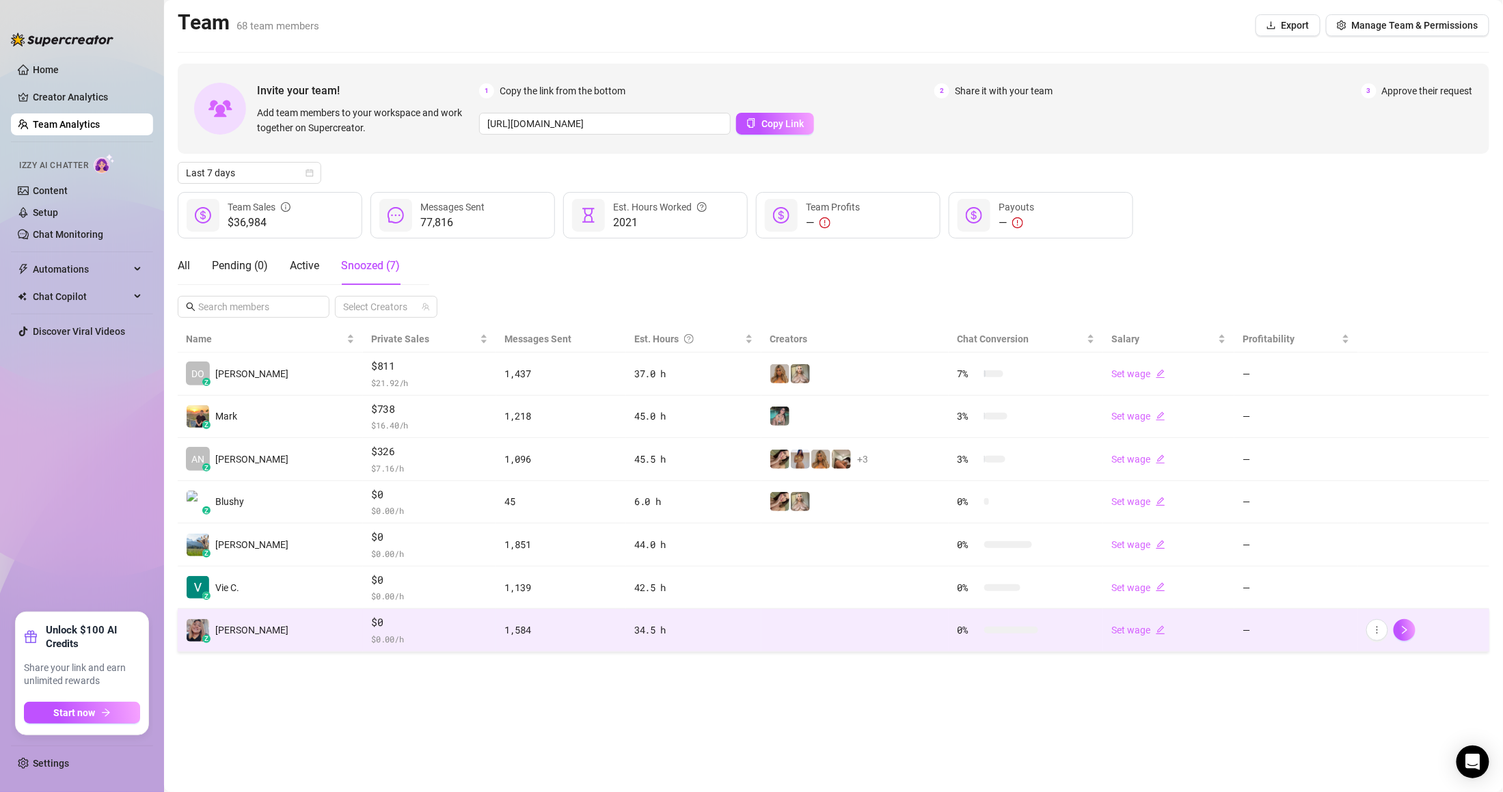
click at [371, 624] on span "$0" at bounding box center [429, 623] width 117 height 16
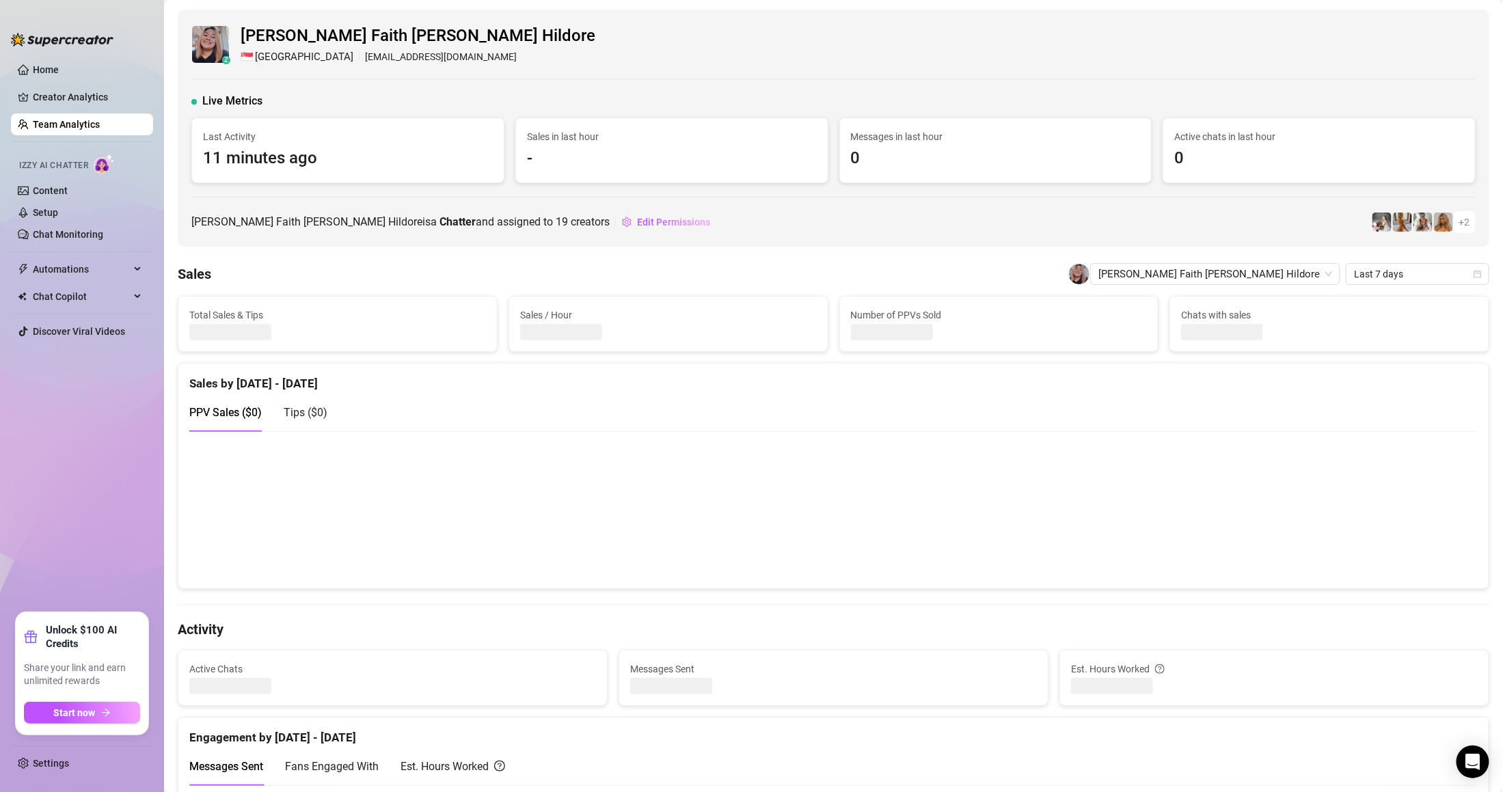
click at [100, 120] on link "Team Analytics" at bounding box center [66, 124] width 67 height 11
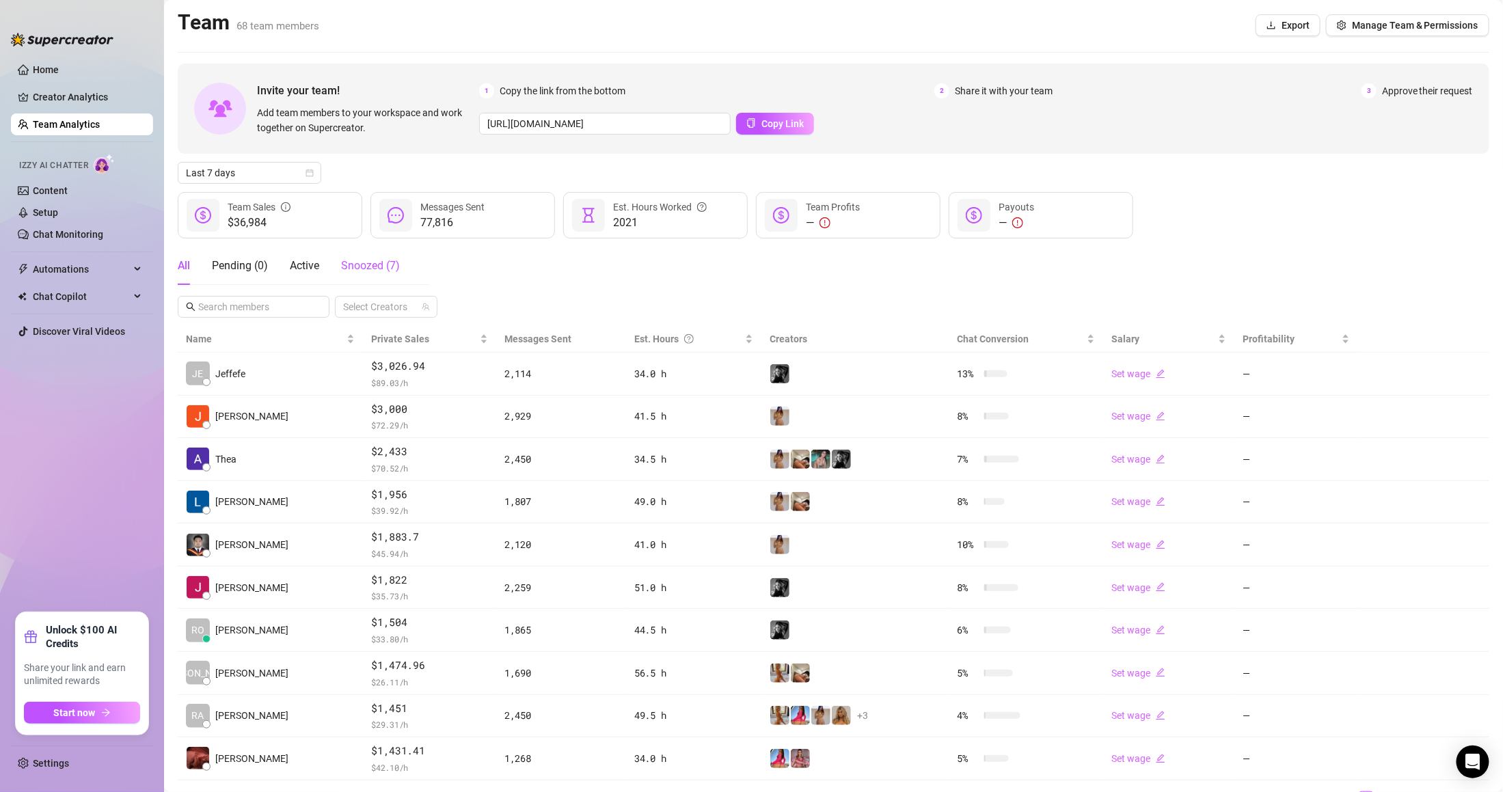
click at [392, 267] on span "Snoozed ( 7 )" at bounding box center [370, 265] width 59 height 13
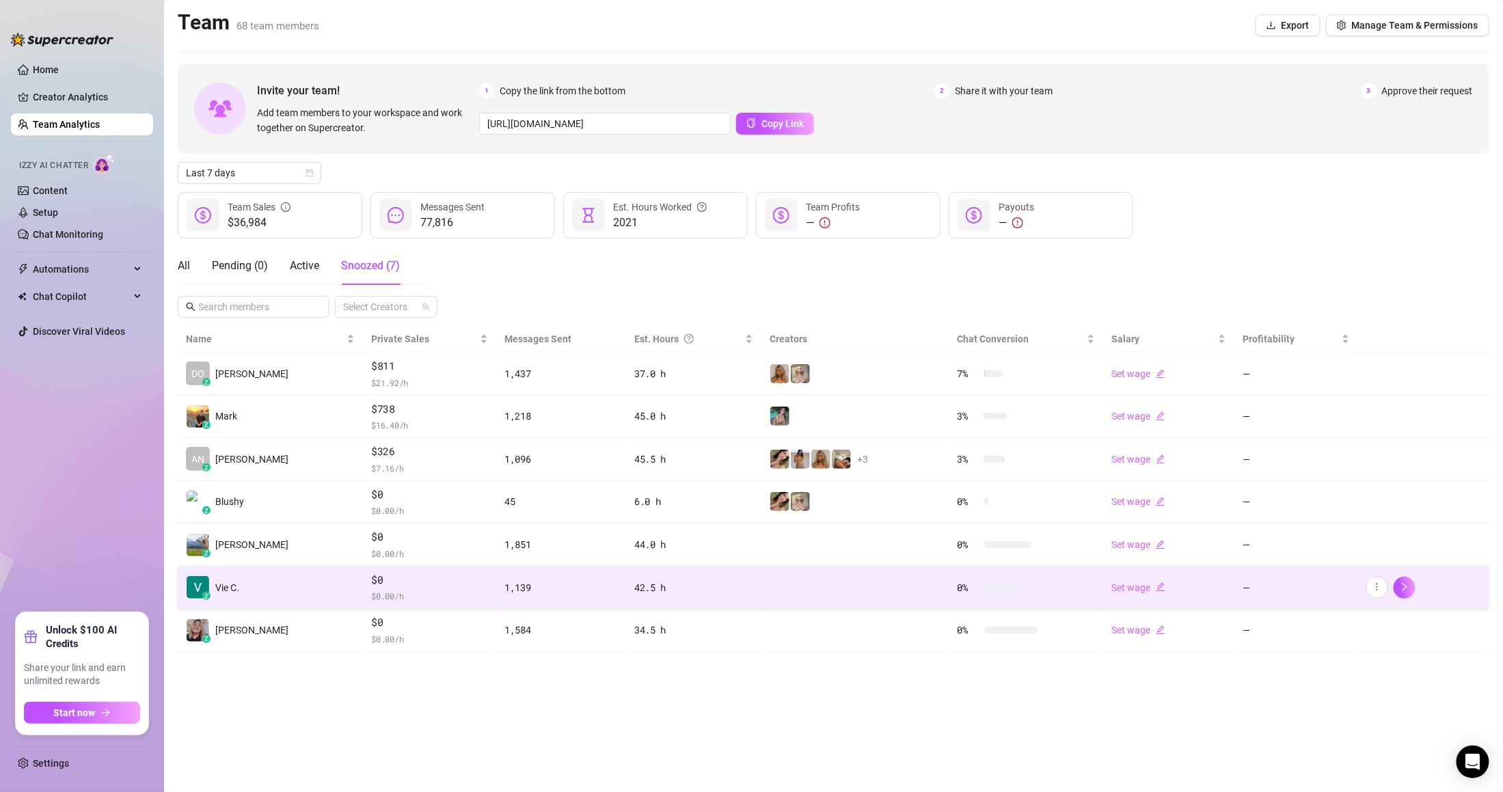
click at [371, 574] on span "$0" at bounding box center [429, 580] width 117 height 16
